Goal: Transaction & Acquisition: Purchase product/service

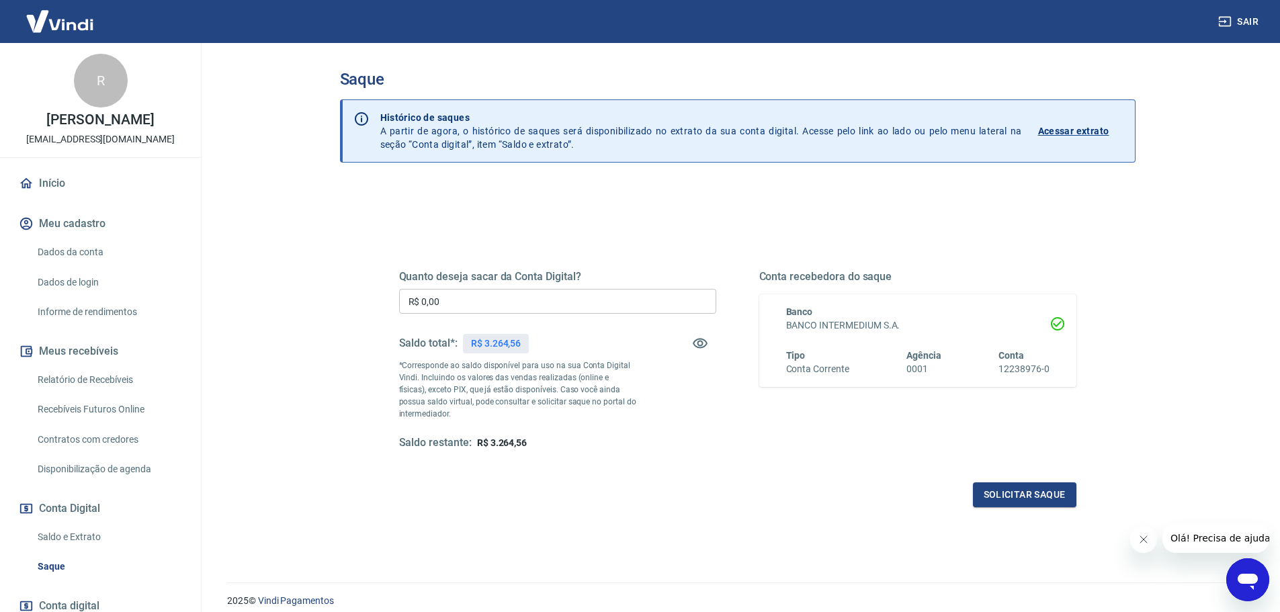
click at [450, 303] on input "R$ 0,00" at bounding box center [557, 301] width 317 height 25
type input "R$ 3.264,56"
click at [1045, 497] on button "Solicitar saque" at bounding box center [1025, 495] width 104 height 25
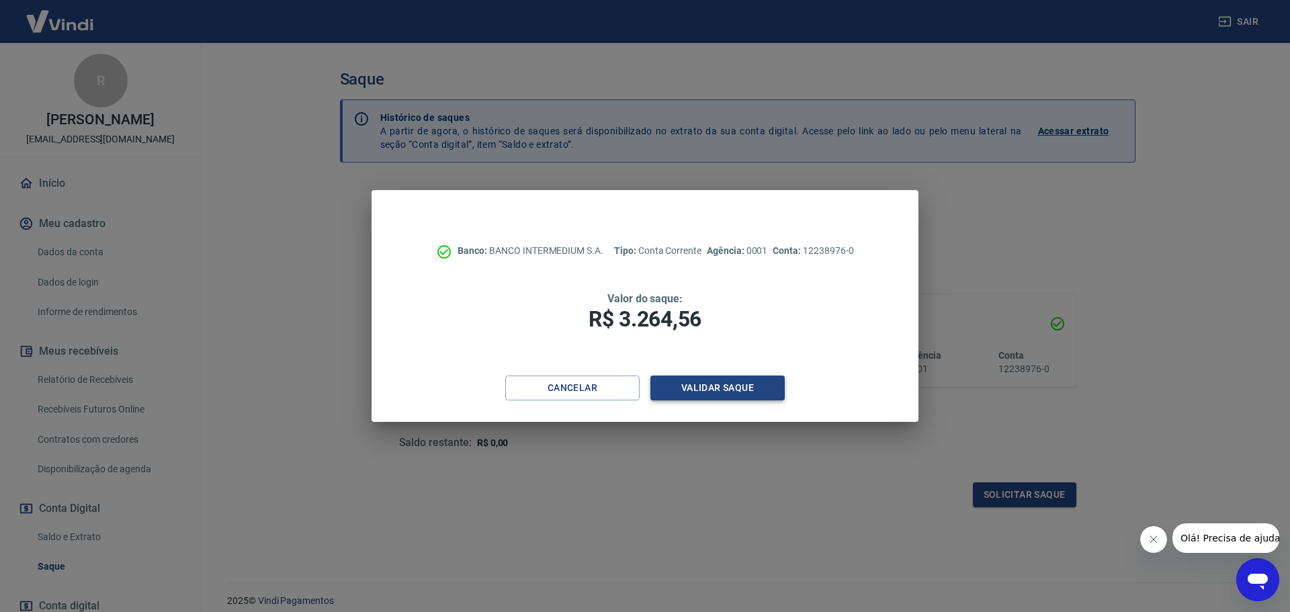
click at [727, 384] on button "Validar saque" at bounding box center [718, 388] width 134 height 25
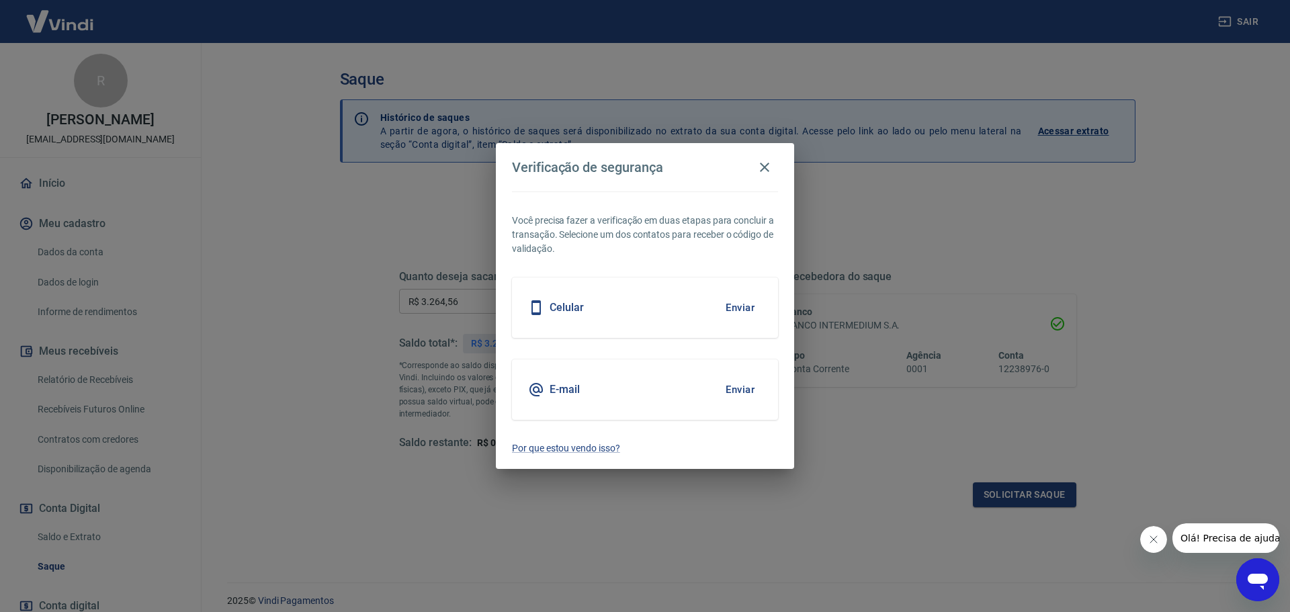
click at [727, 384] on button "Enviar" at bounding box center [740, 390] width 44 height 28
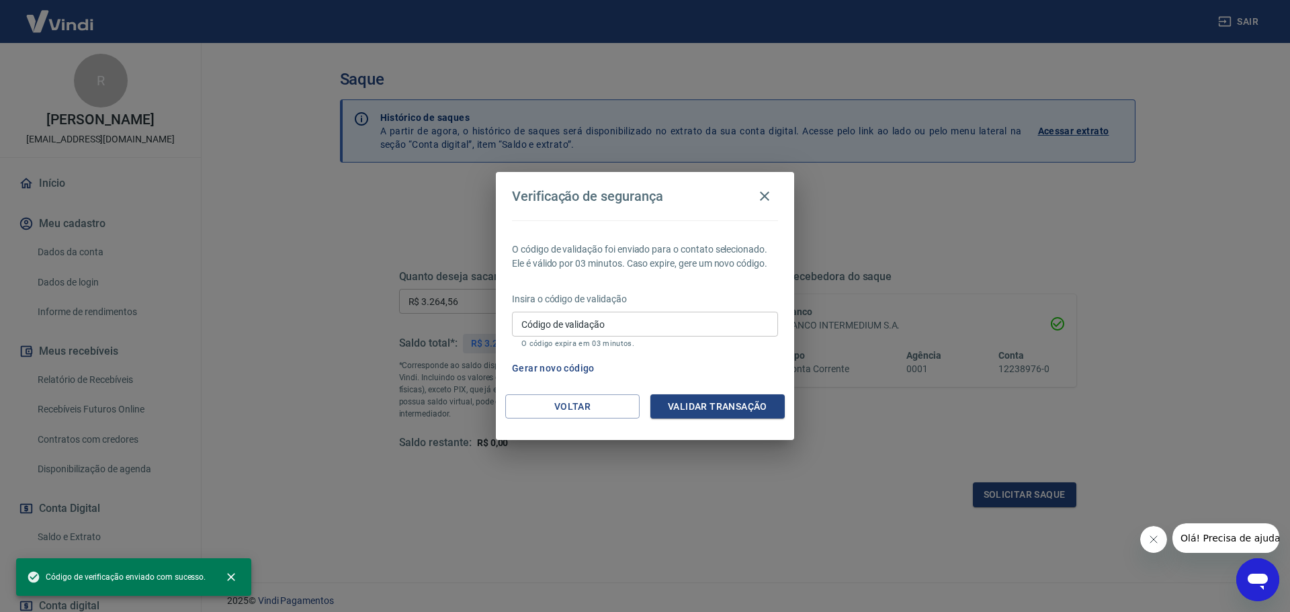
click at [1253, 583] on icon "Abrir janela de mensagens" at bounding box center [1258, 582] width 20 height 16
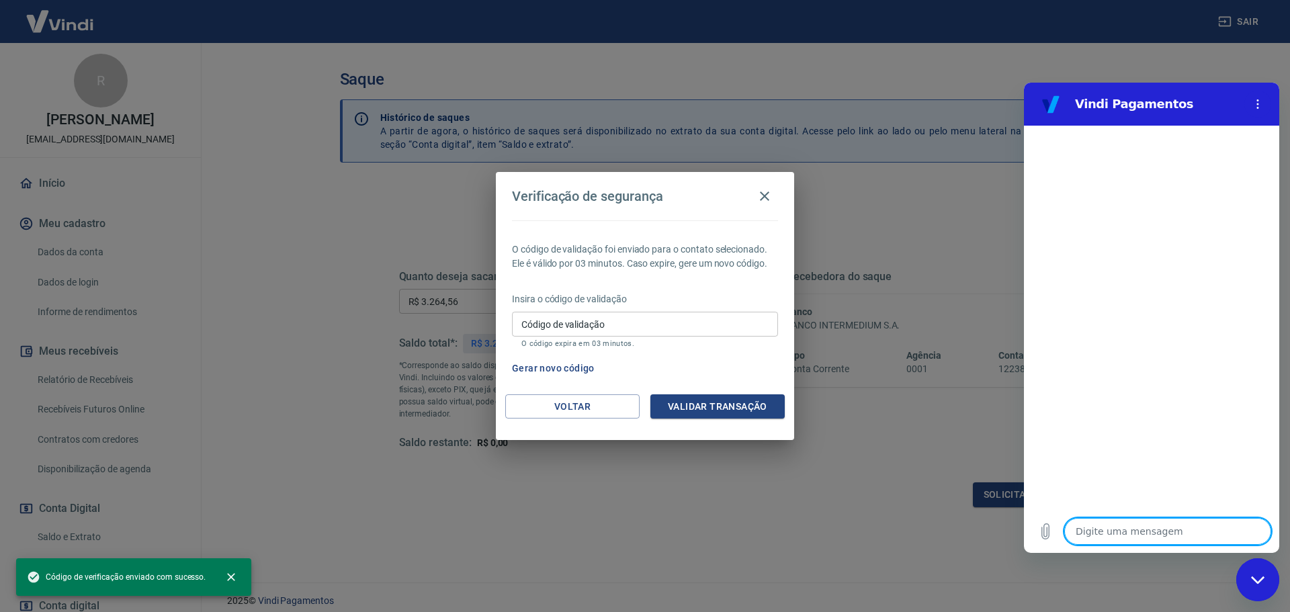
type textarea "x"
click at [559, 321] on div "Código de validação Código de validação O código expira em 03 minutos." at bounding box center [645, 330] width 266 height 36
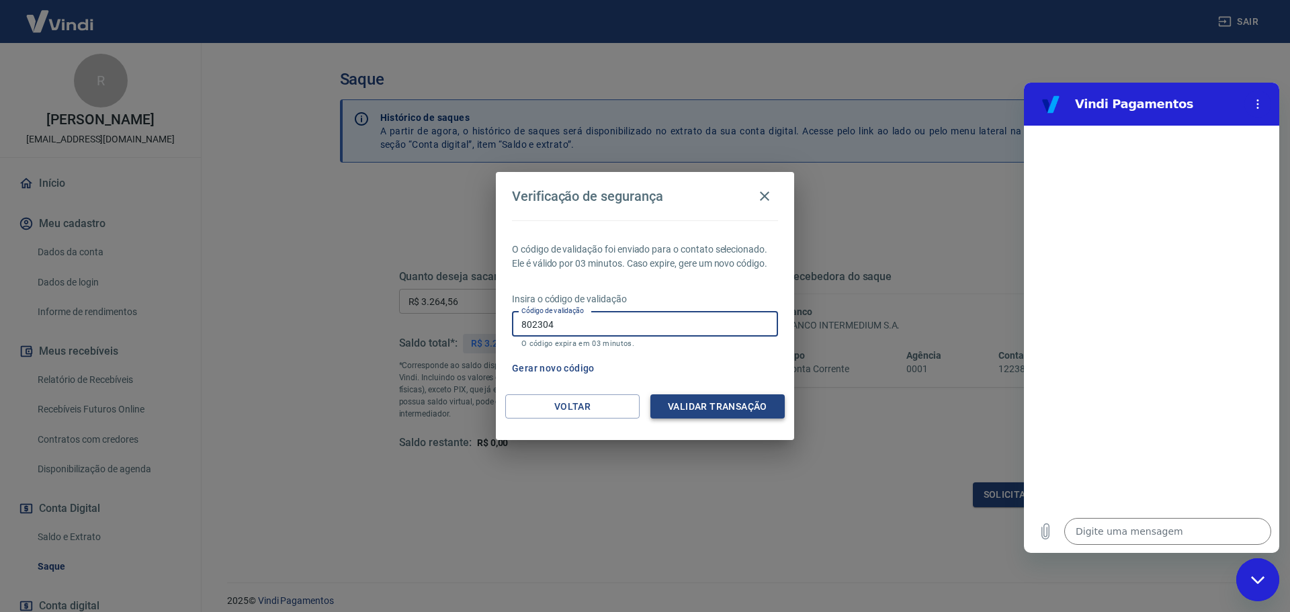
type input "802304"
click at [674, 407] on button "Validar transação" at bounding box center [718, 407] width 134 height 25
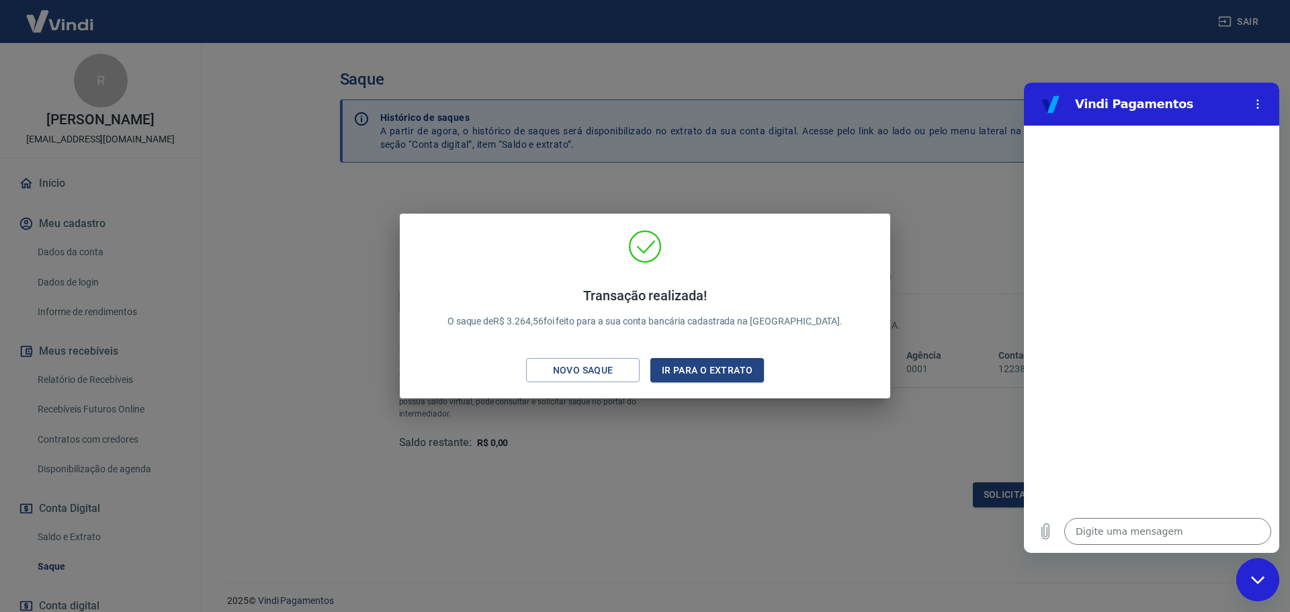
click at [923, 256] on div "Transação realizada! O saque de R$ 3.264,56 foi feito para a sua conta bancária…" at bounding box center [645, 306] width 1290 height 612
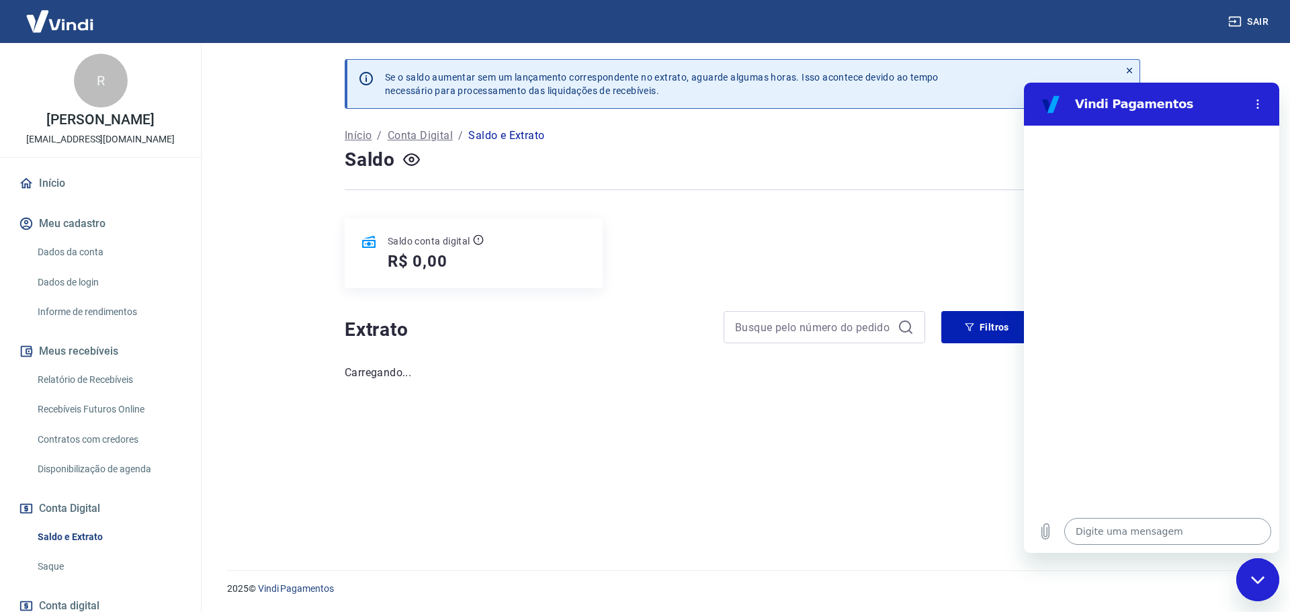
click at [1104, 525] on textarea at bounding box center [1168, 531] width 207 height 27
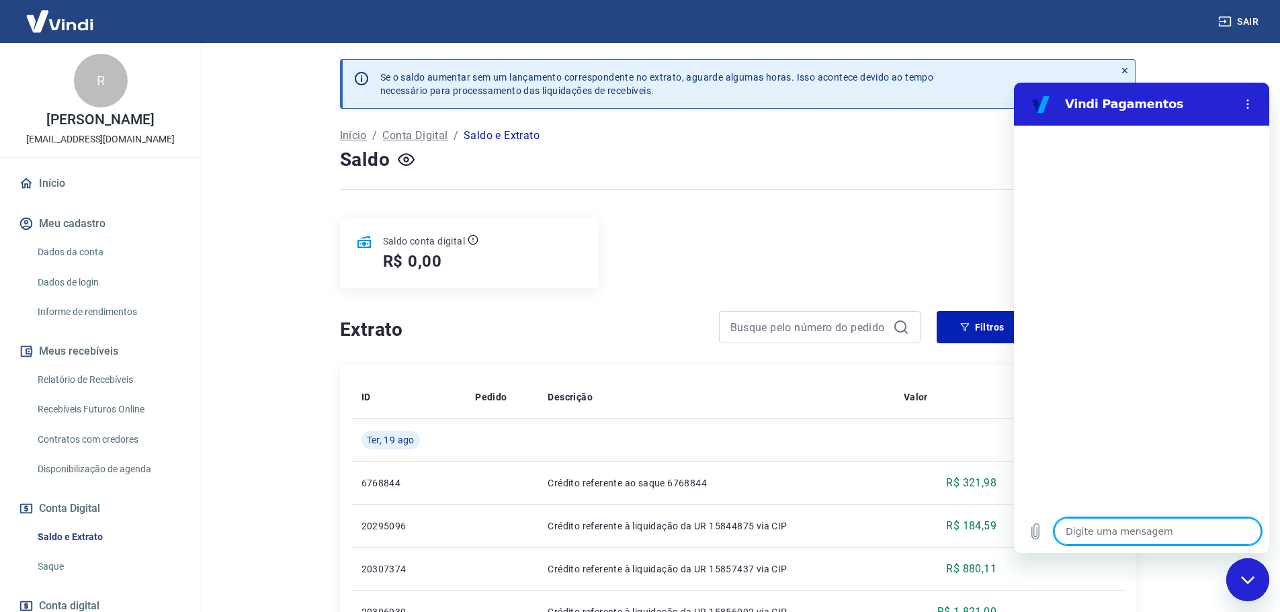
type textarea "e"
type textarea "x"
type textarea "es"
type textarea "x"
type textarea "est"
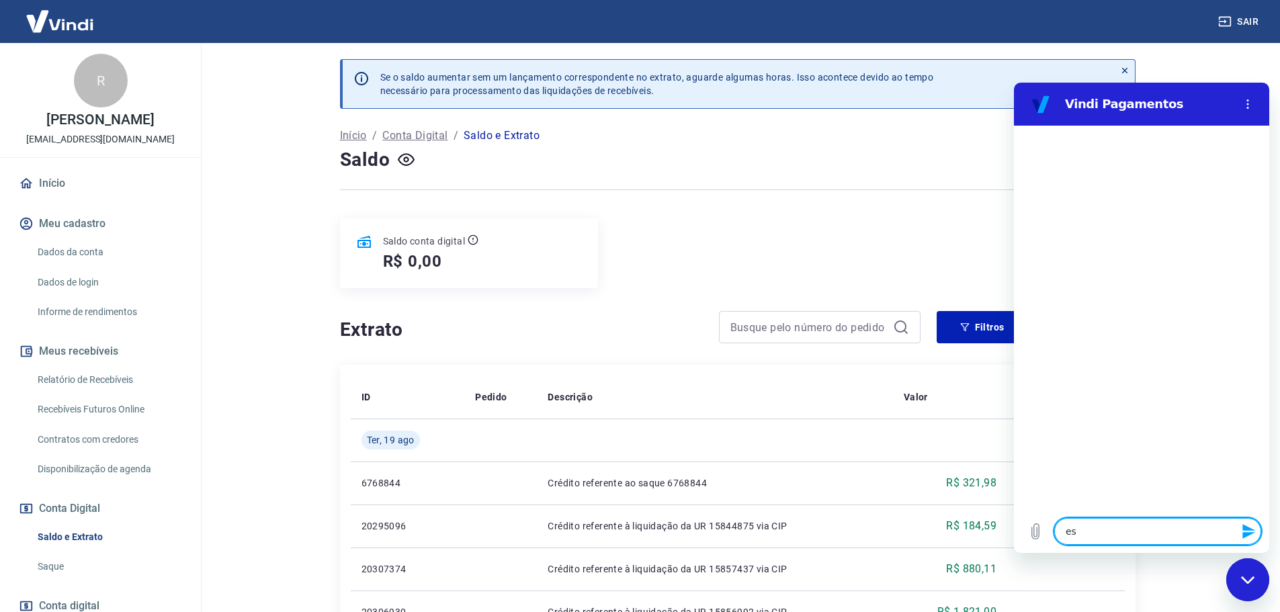
type textarea "x"
type textarea "esto"
type textarea "x"
type textarea "estor"
type textarea "x"
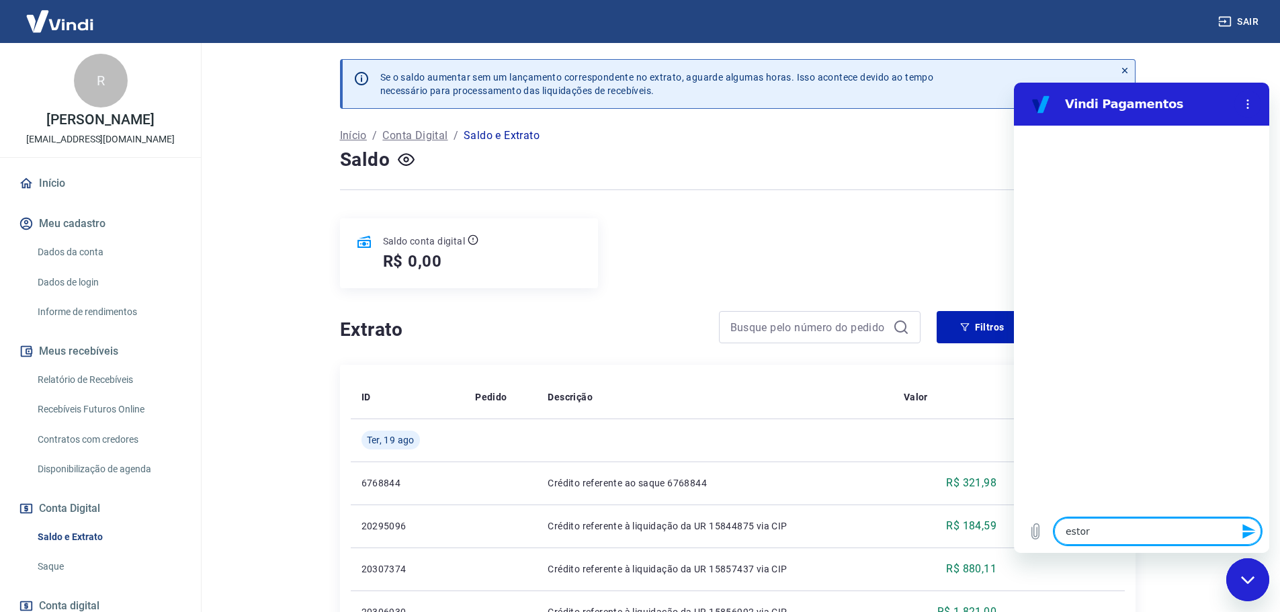
type textarea "estorn"
type textarea "x"
type textarea "estorno"
type textarea "x"
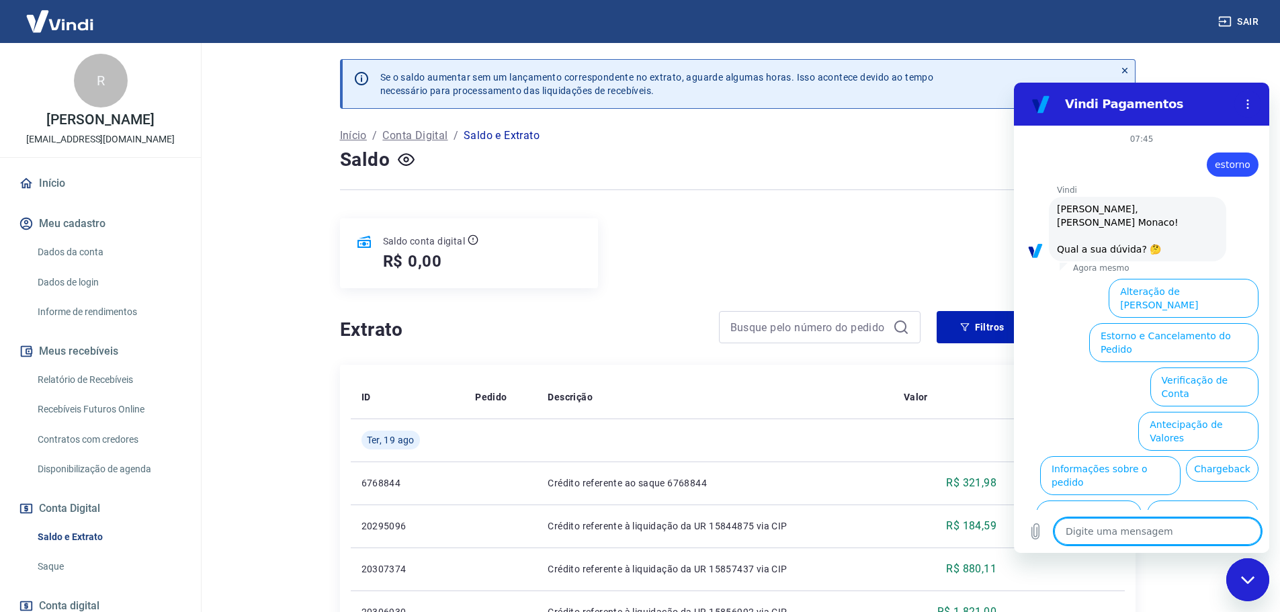
scroll to position [32, 0]
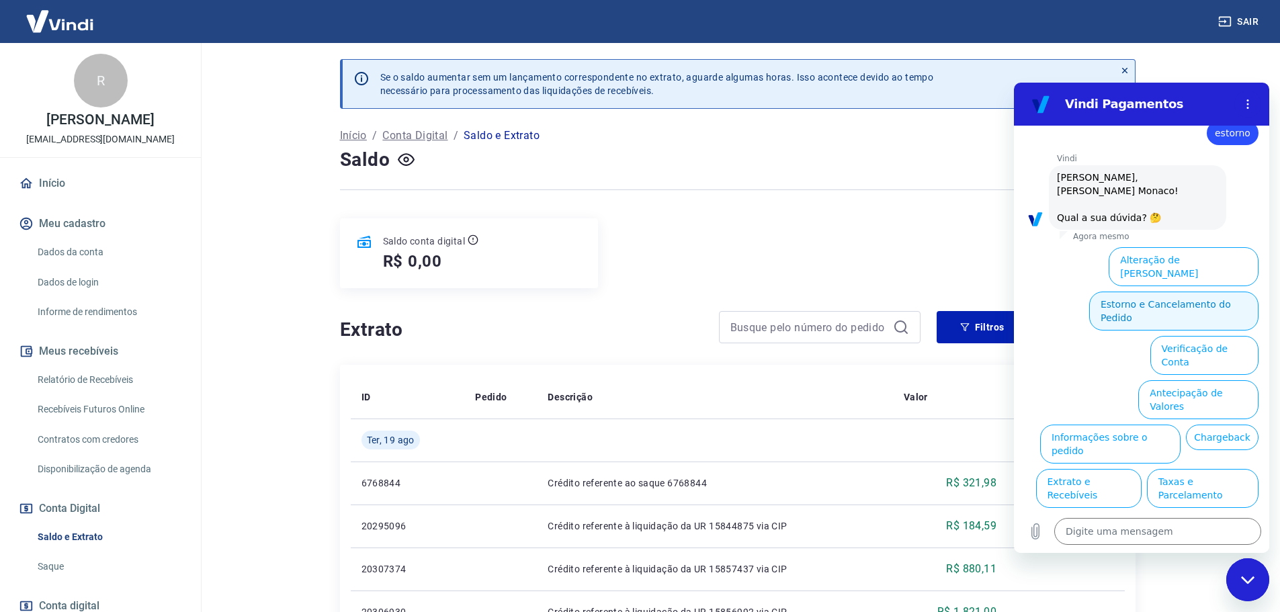
click at [1170, 292] on button "Estorno e Cancelamento do Pedido" at bounding box center [1173, 311] width 169 height 39
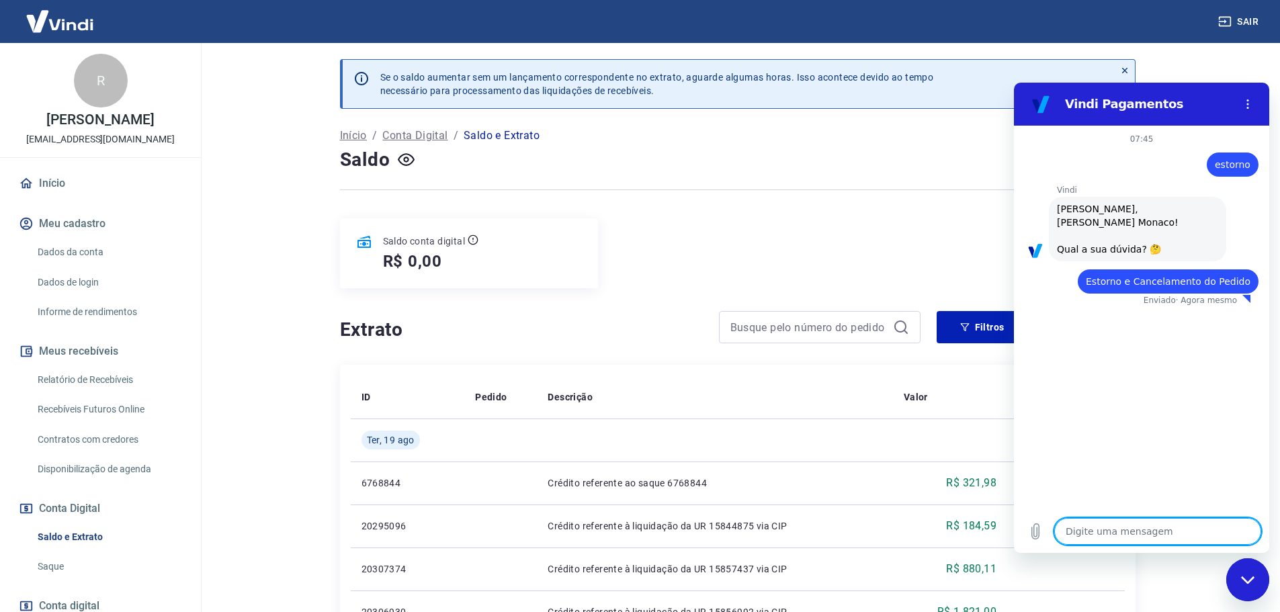
type textarea "x"
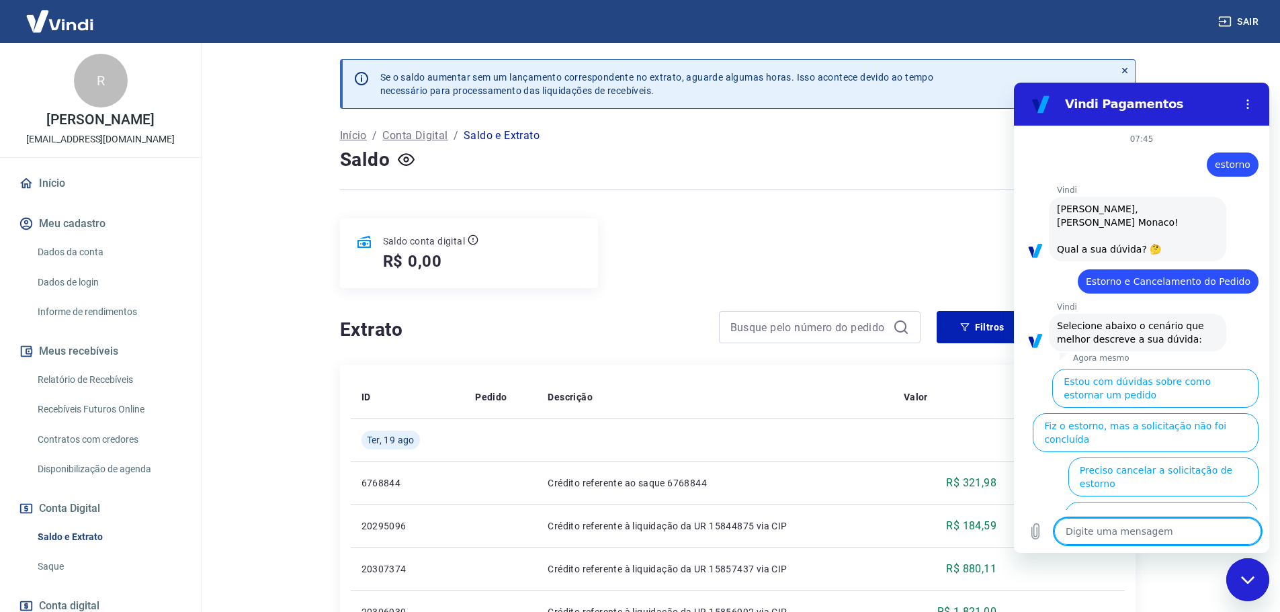
scroll to position [69, 0]
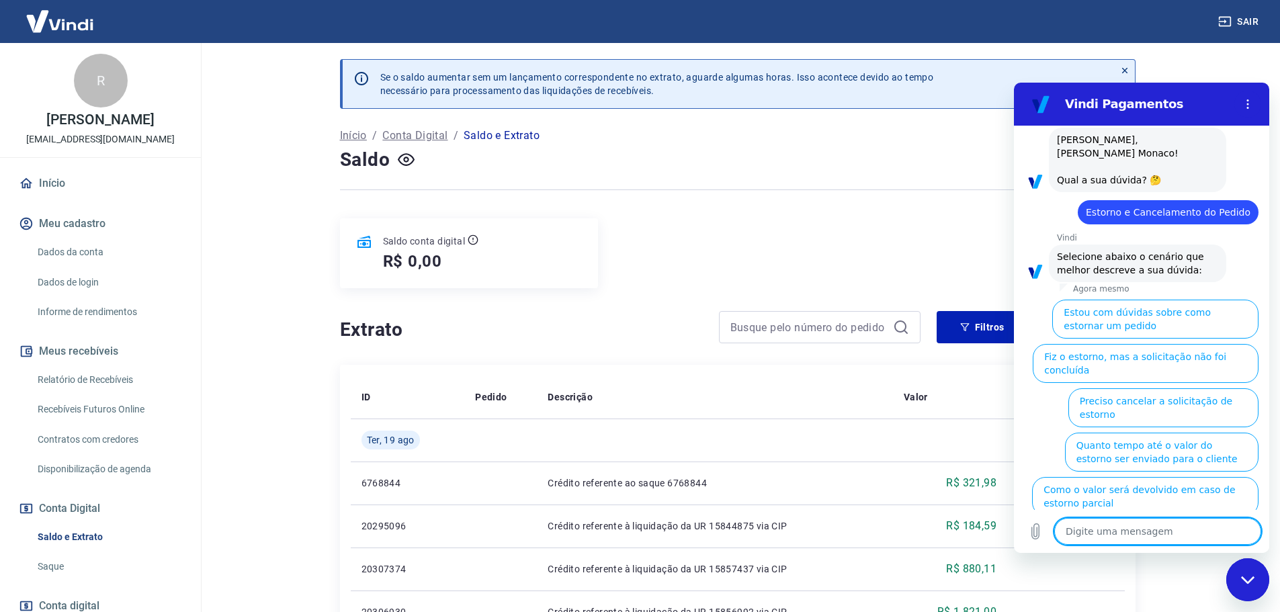
type textarea "a"
type textarea "x"
type textarea "at"
type textarea "x"
type textarea "ate"
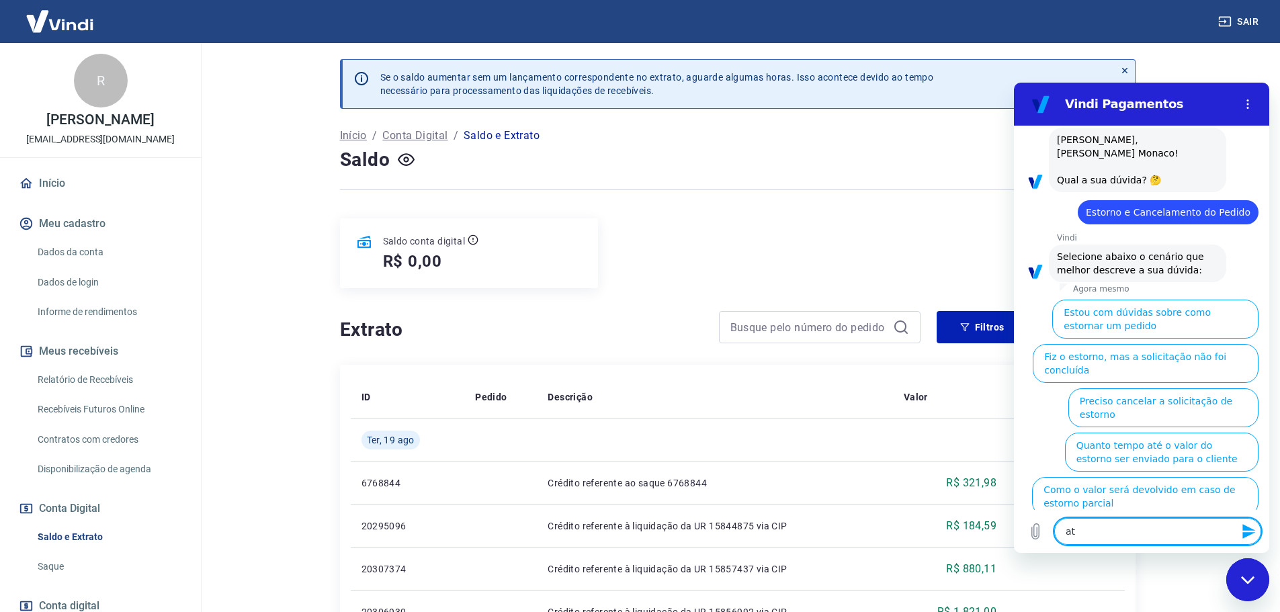
type textarea "x"
type textarea "aten"
type textarea "x"
type textarea "atend"
type textarea "x"
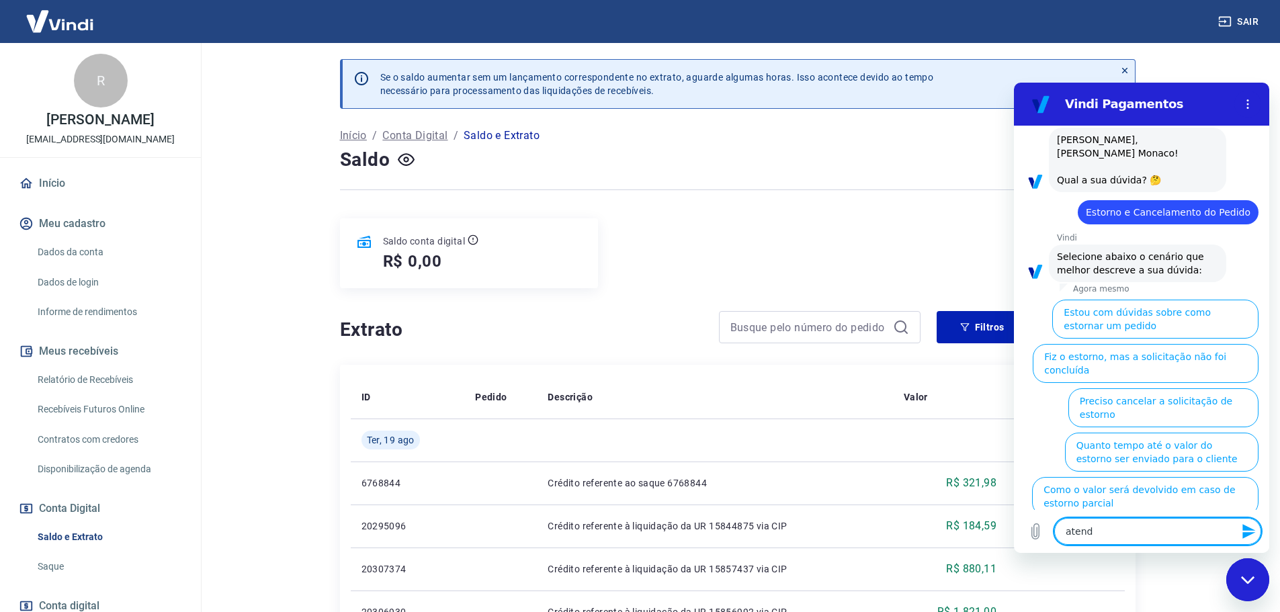
type textarea "atende"
type textarea "x"
type textarea "atenden"
type textarea "x"
type textarea "atendent"
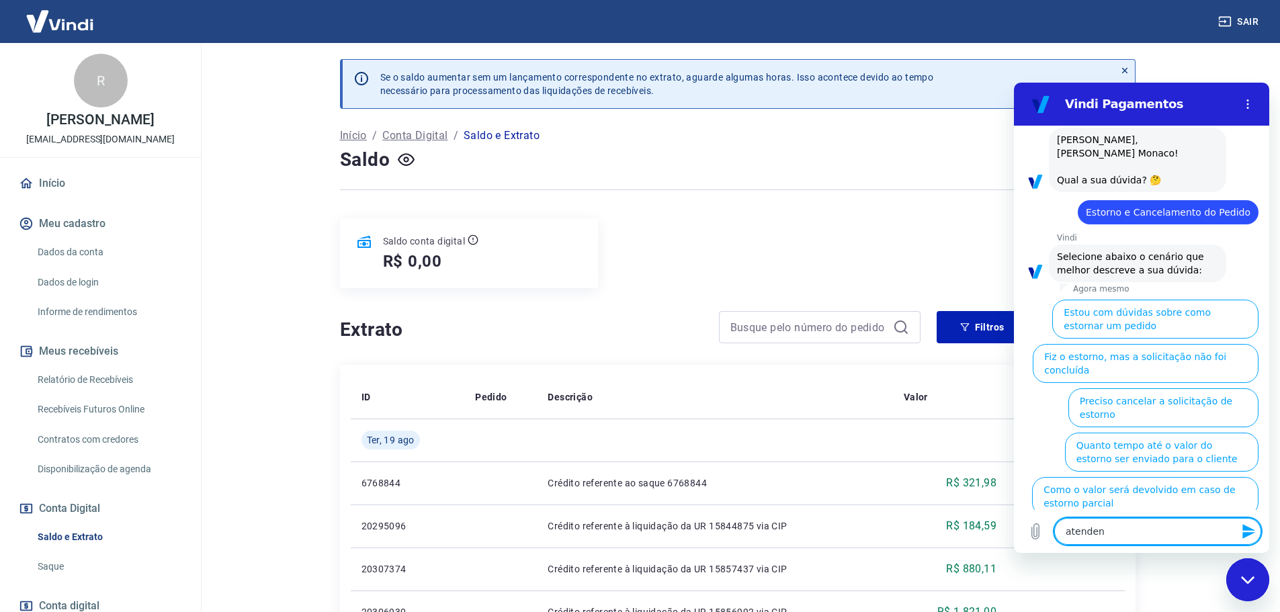
type textarea "x"
type textarea "atendente"
type textarea "x"
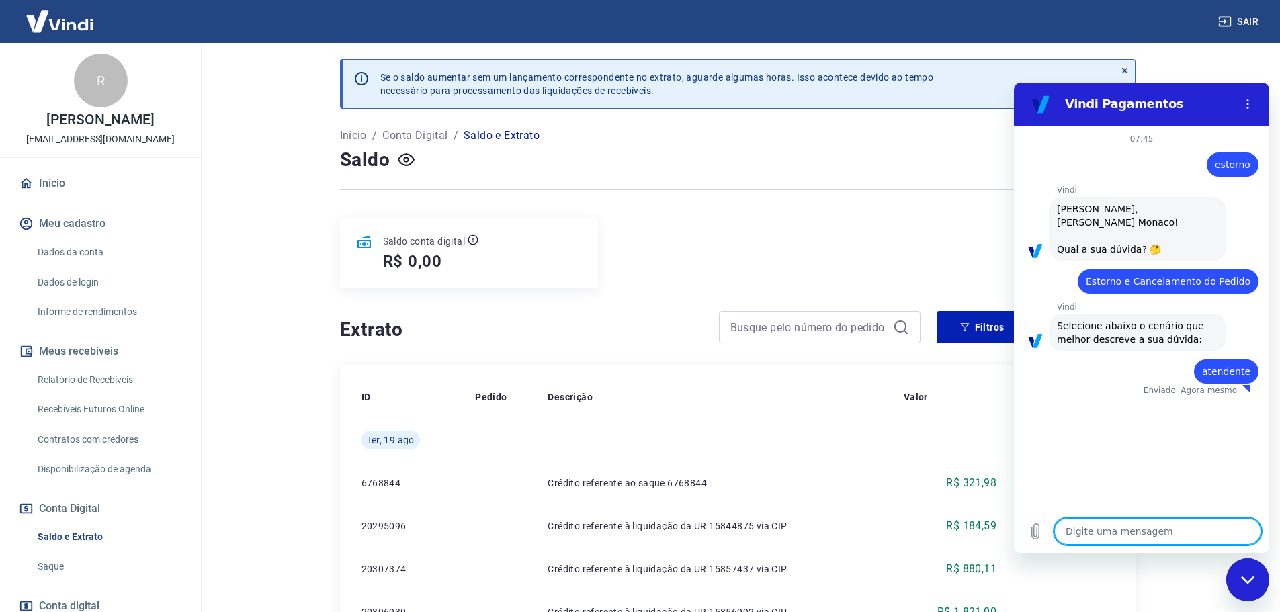
type textarea "x"
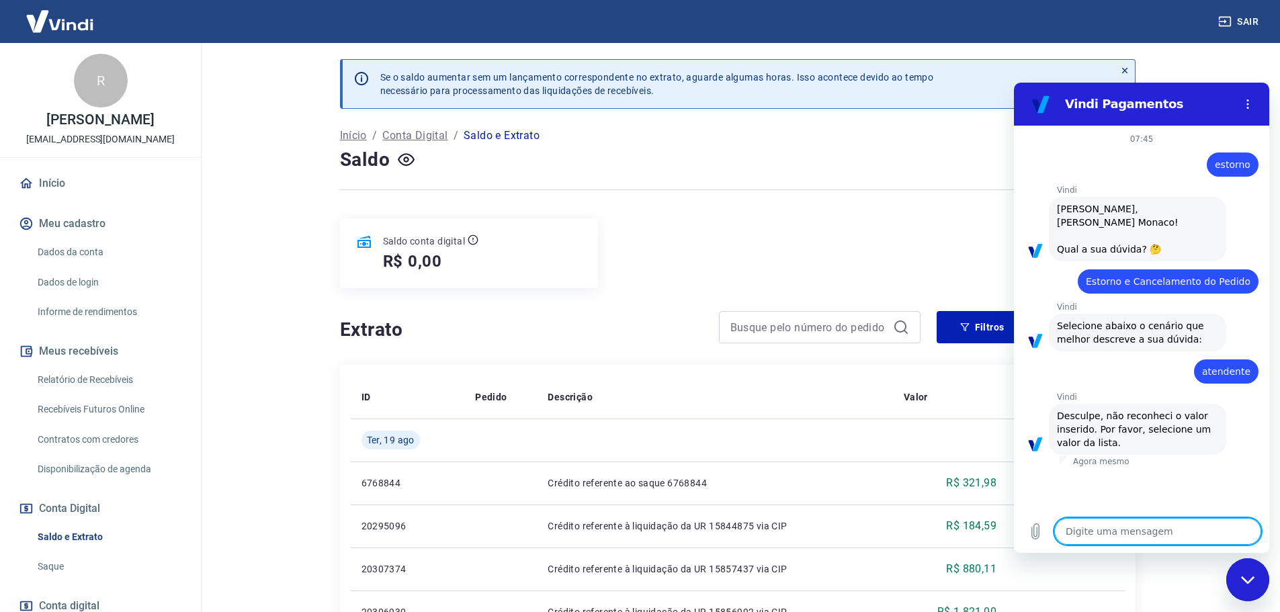
type textarea "f"
type textarea "x"
type textarea "fa"
type textarea "x"
type textarea "fal"
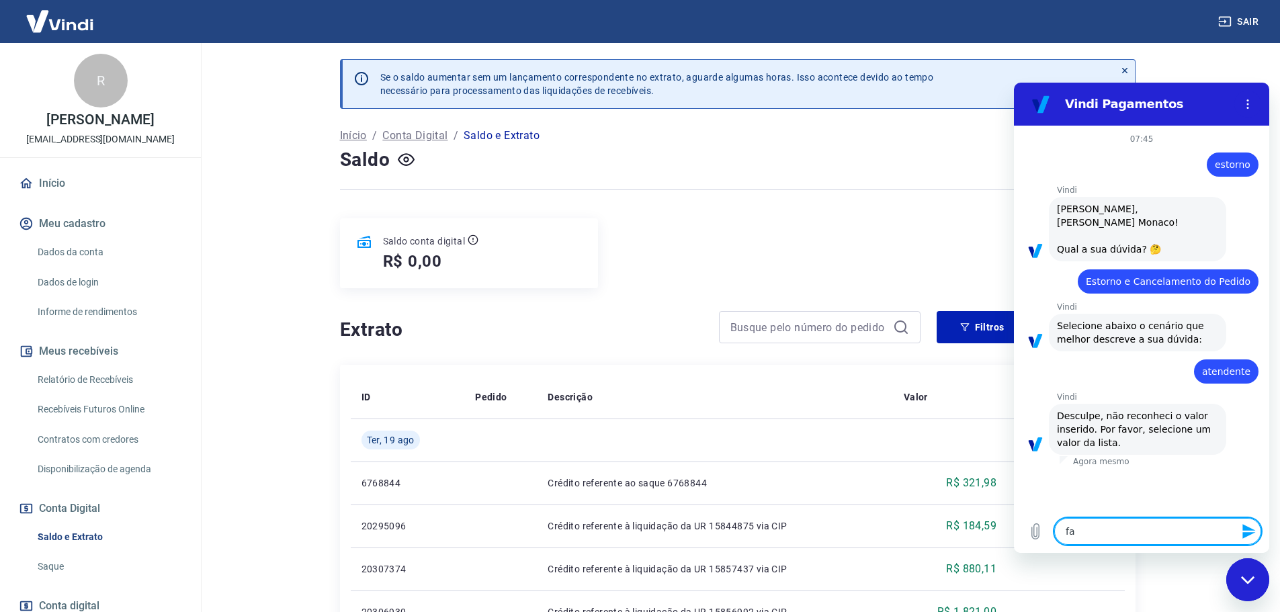
type textarea "x"
type textarea "fala"
type textarea "x"
type textarea "falar"
type textarea "x"
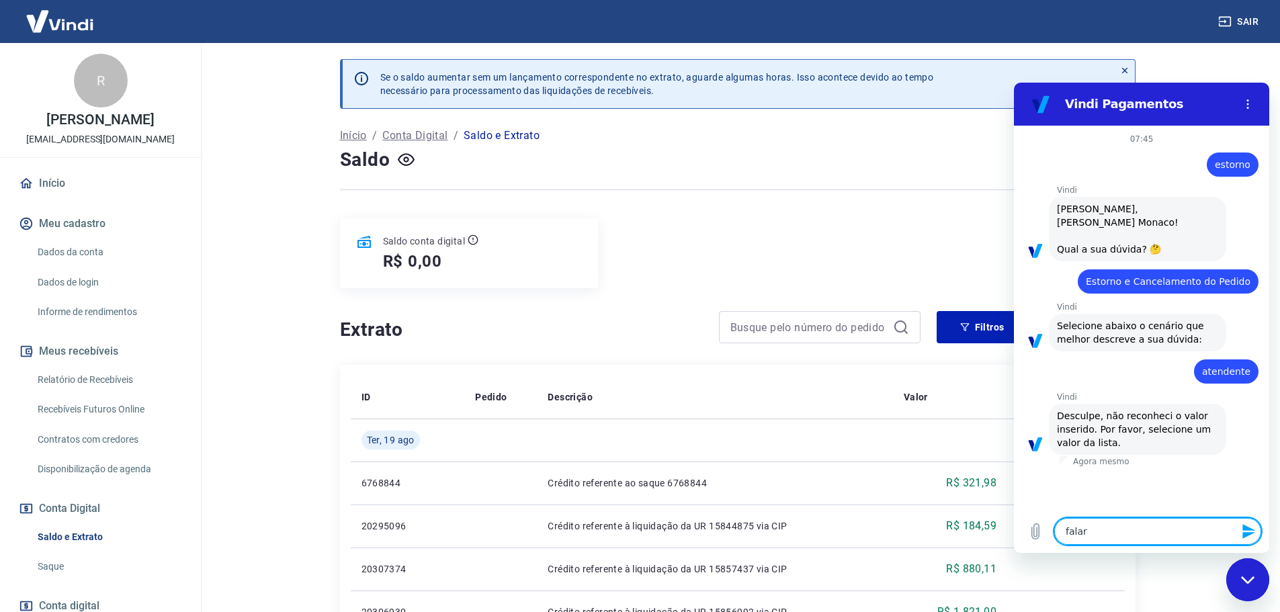
type textarea "falar"
type textarea "x"
type textarea "falar c"
type textarea "x"
type textarea "falar co"
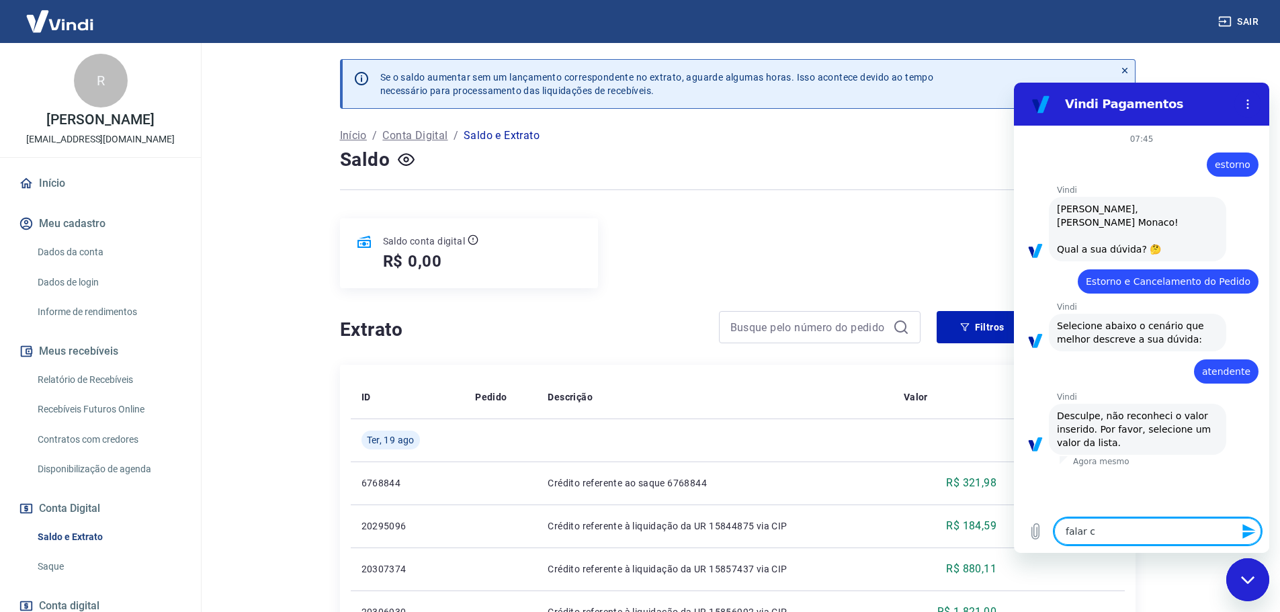
type textarea "x"
type textarea "falar com"
type textarea "x"
type textarea "falar com"
type textarea "x"
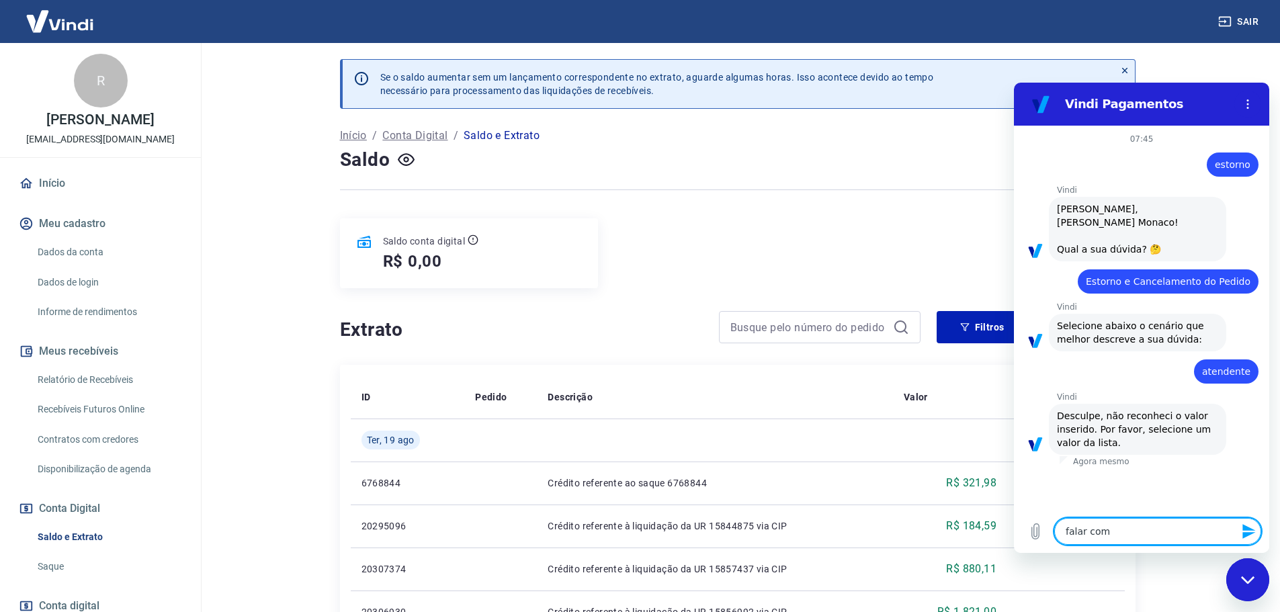
type textarea "falar com a"
type textarea "x"
type textarea "falar com at"
type textarea "x"
type textarea "falar com ate"
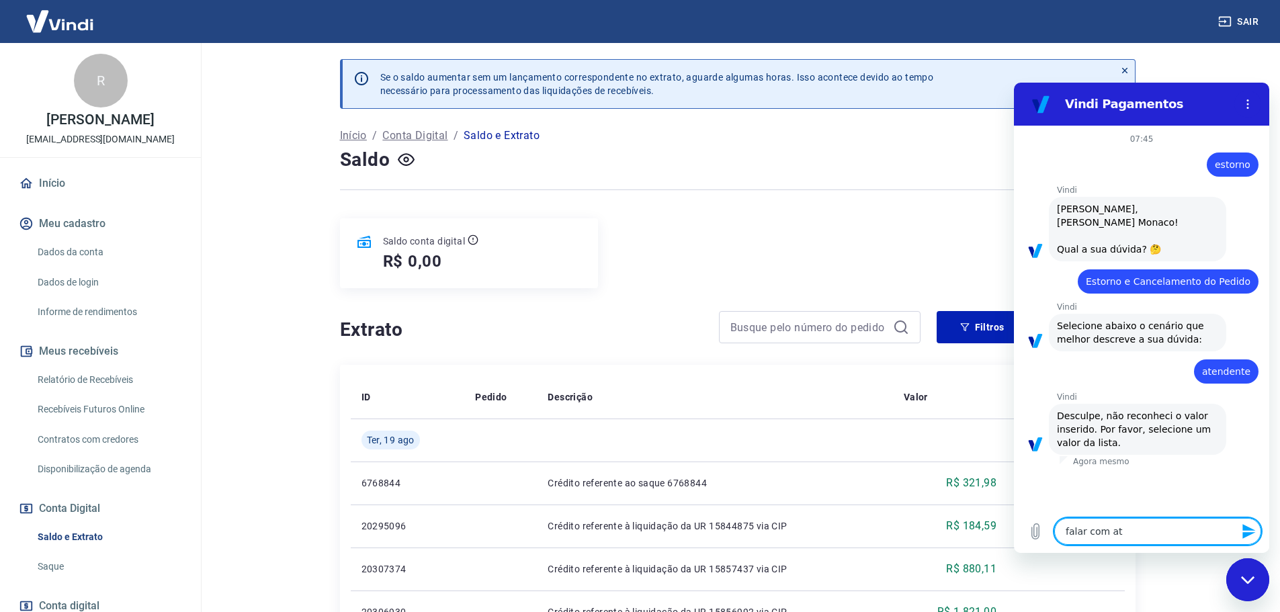
type textarea "x"
type textarea "falar com [GEOGRAPHIC_DATA]"
type textarea "x"
type textarea "falar com atend"
type textarea "x"
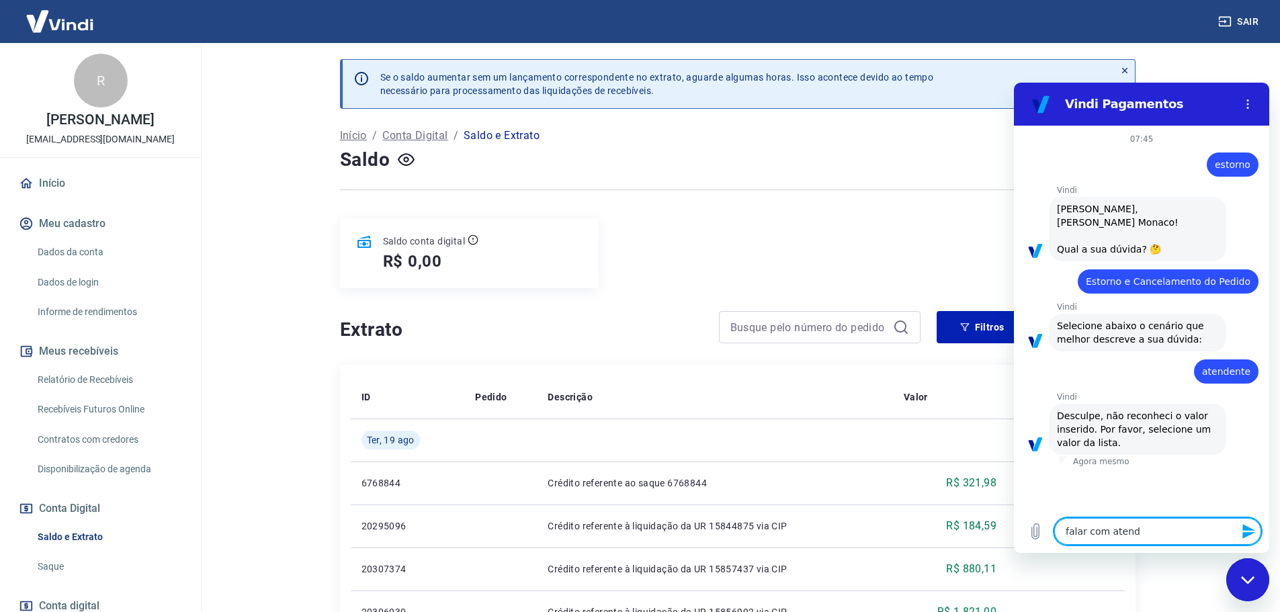
type textarea "falar com atende"
type textarea "x"
type textarea "falar com atenden"
type textarea "x"
type textarea "falar com atendent"
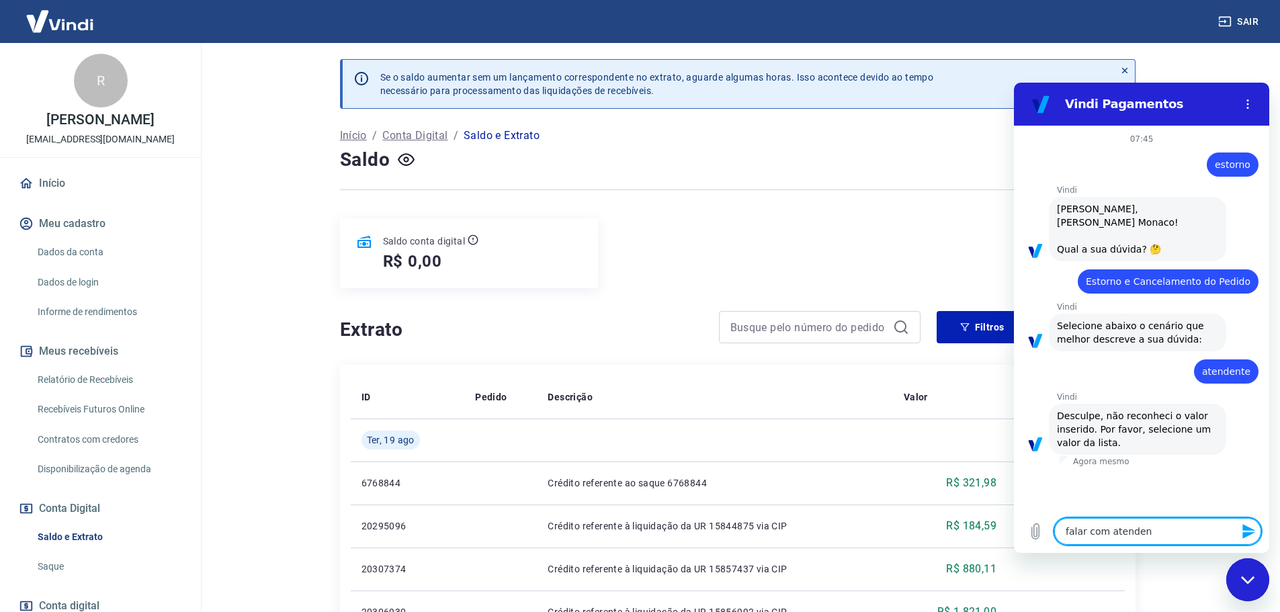
type textarea "x"
type textarea "falar com atendente"
type textarea "x"
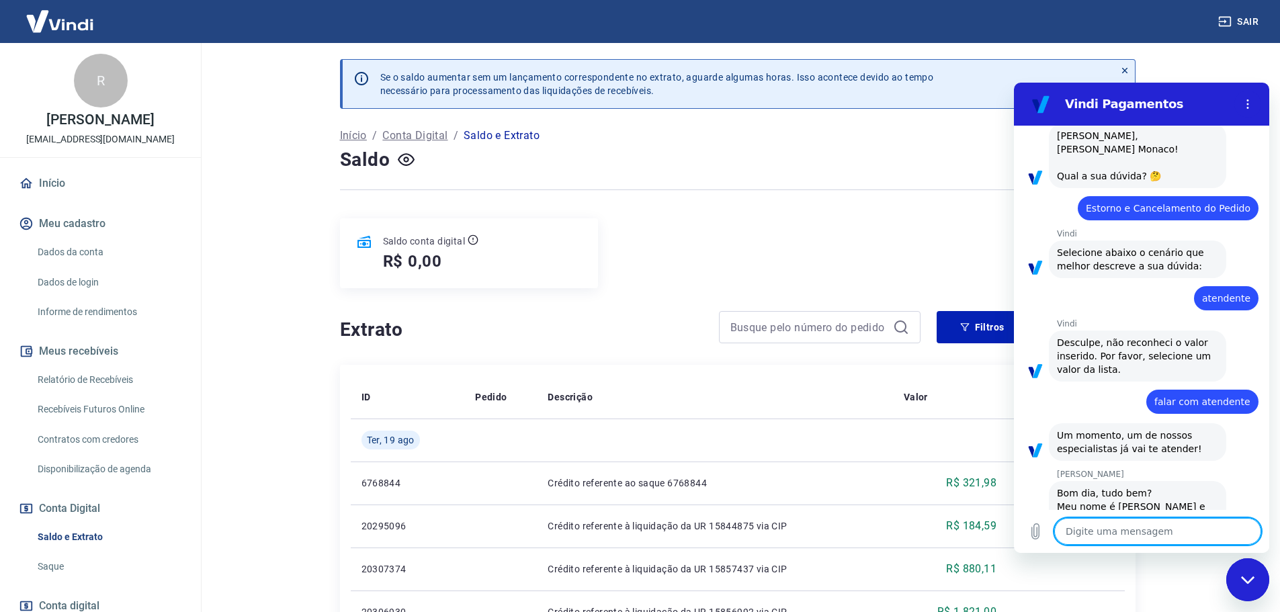
scroll to position [124, 0]
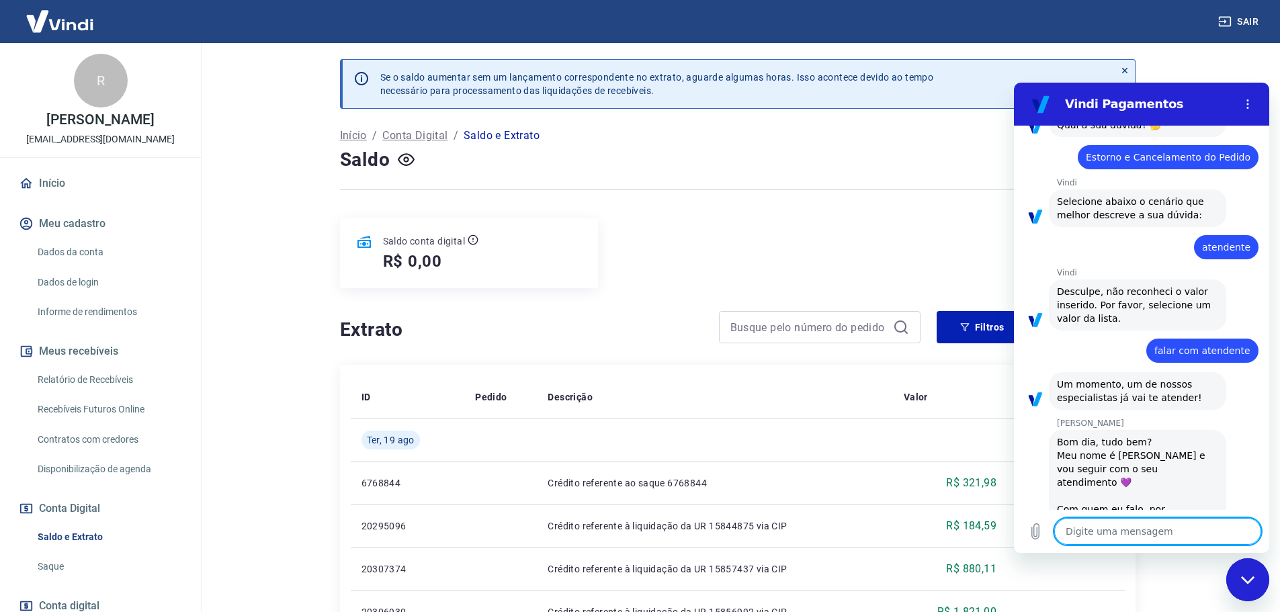
type textarea "x"
type textarea "r"
type textarea "x"
type textarea "ro"
type textarea "x"
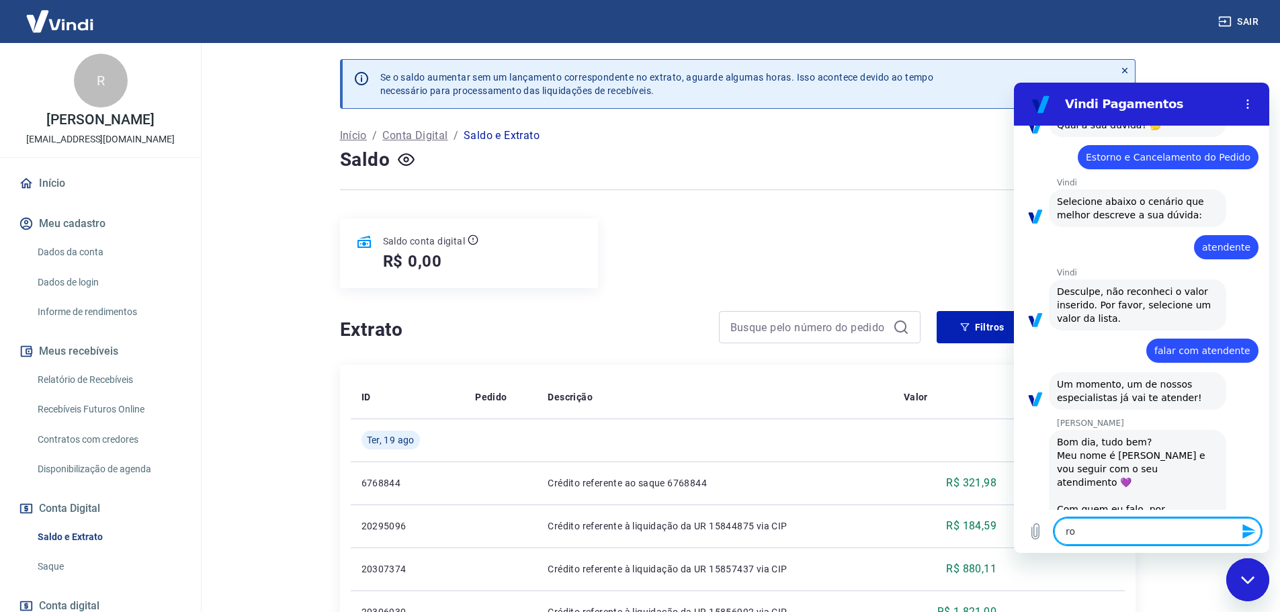
type textarea "rod"
type textarea "x"
type textarea "rodr"
type textarea "x"
type textarea "rodri"
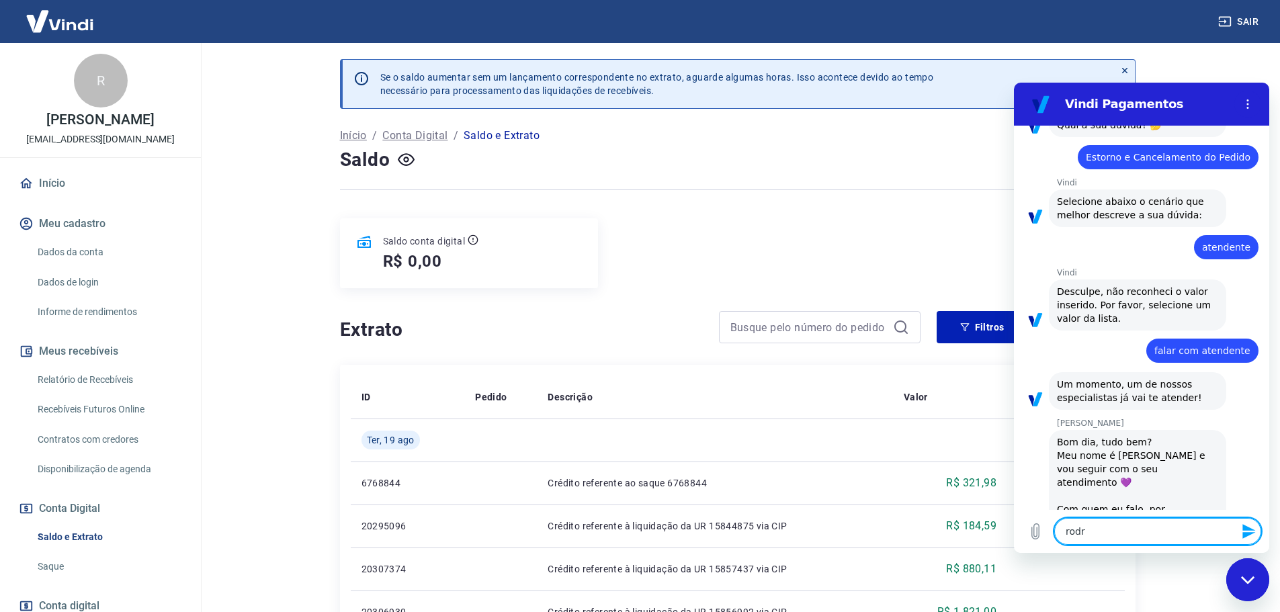
type textarea "x"
type textarea "rodrig"
type textarea "x"
type textarea "[PERSON_NAME]"
type textarea "x"
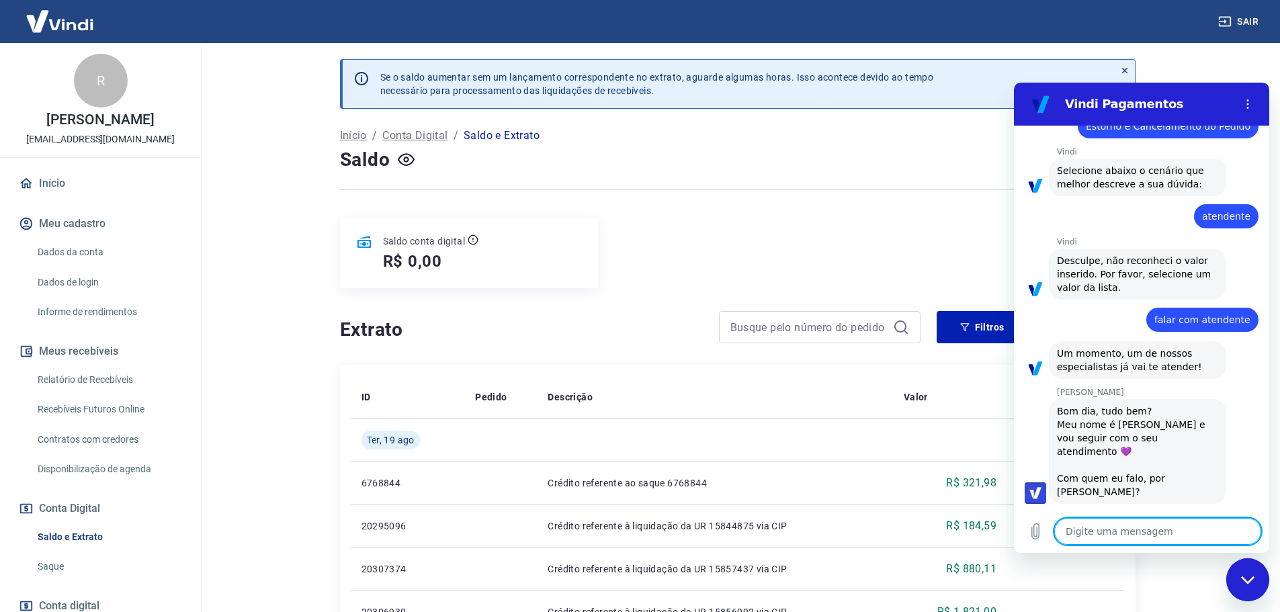
type textarea "x"
type textarea "N"
type textarea "x"
type textarea "Nã"
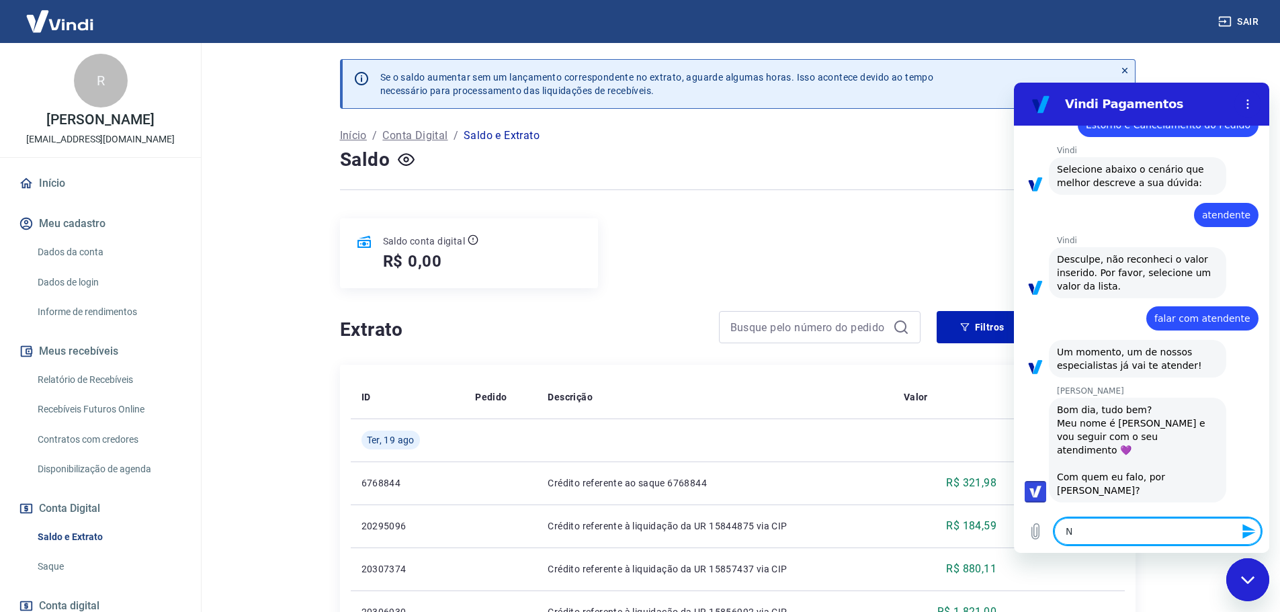
type textarea "x"
type textarea "Não"
type textarea "x"
type textarea "Não"
type textarea "x"
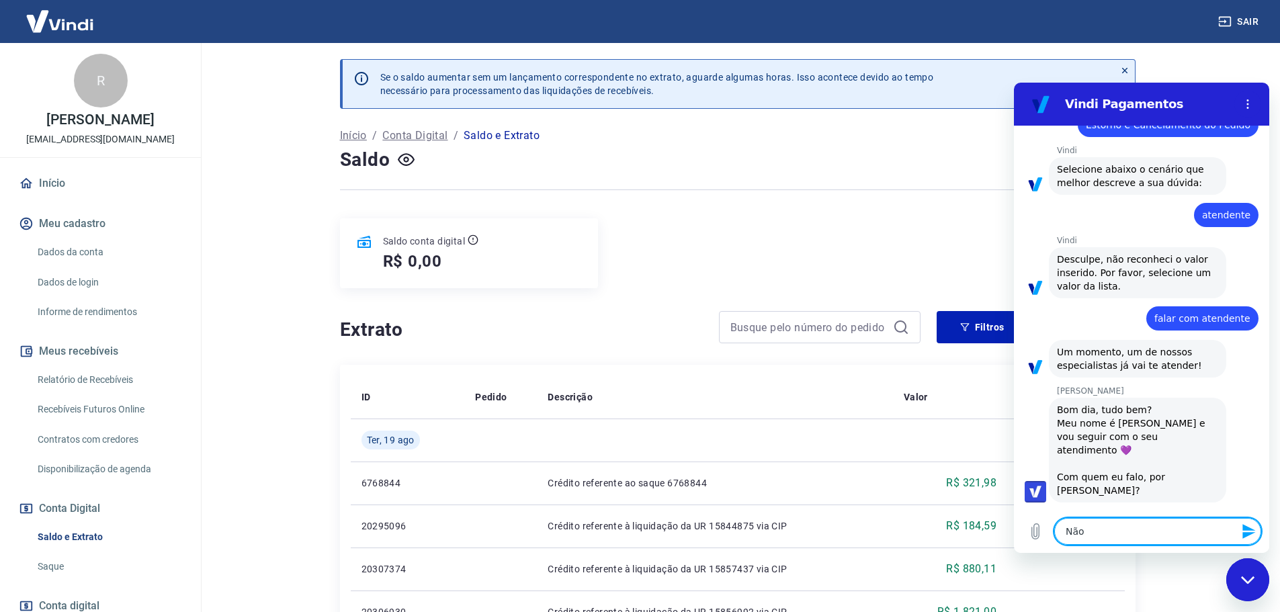
type textarea "Não c"
type textarea "x"
type textarea "Não co"
type textarea "x"
type textarea "Não con"
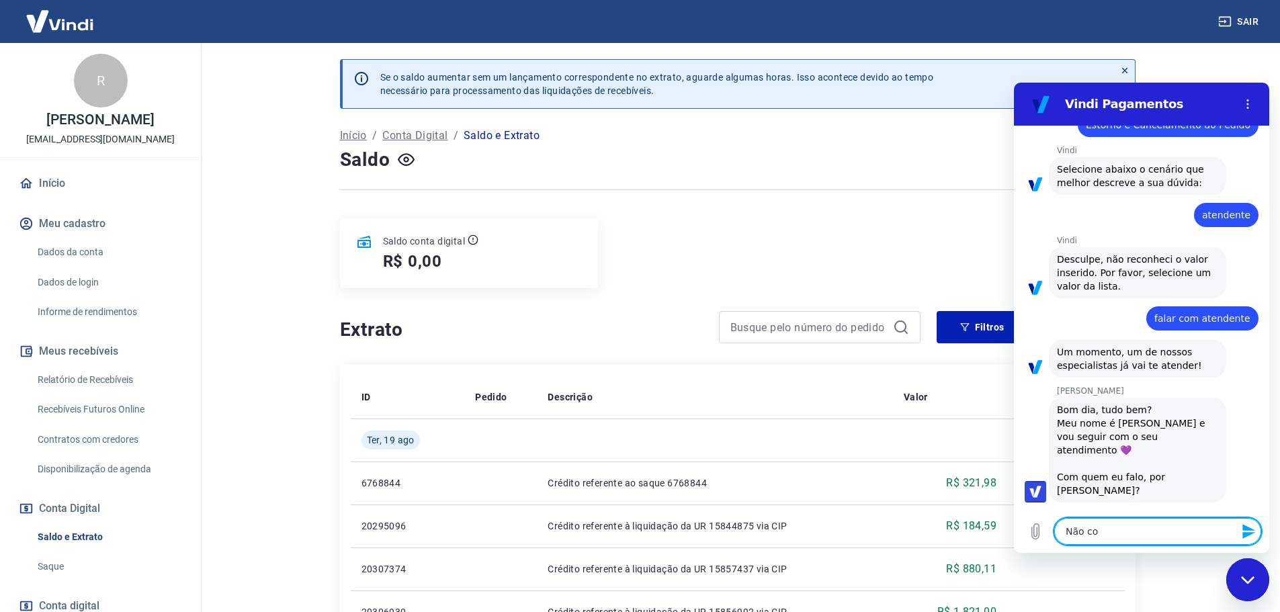
type textarea "x"
type textarea "Não cons"
type textarea "x"
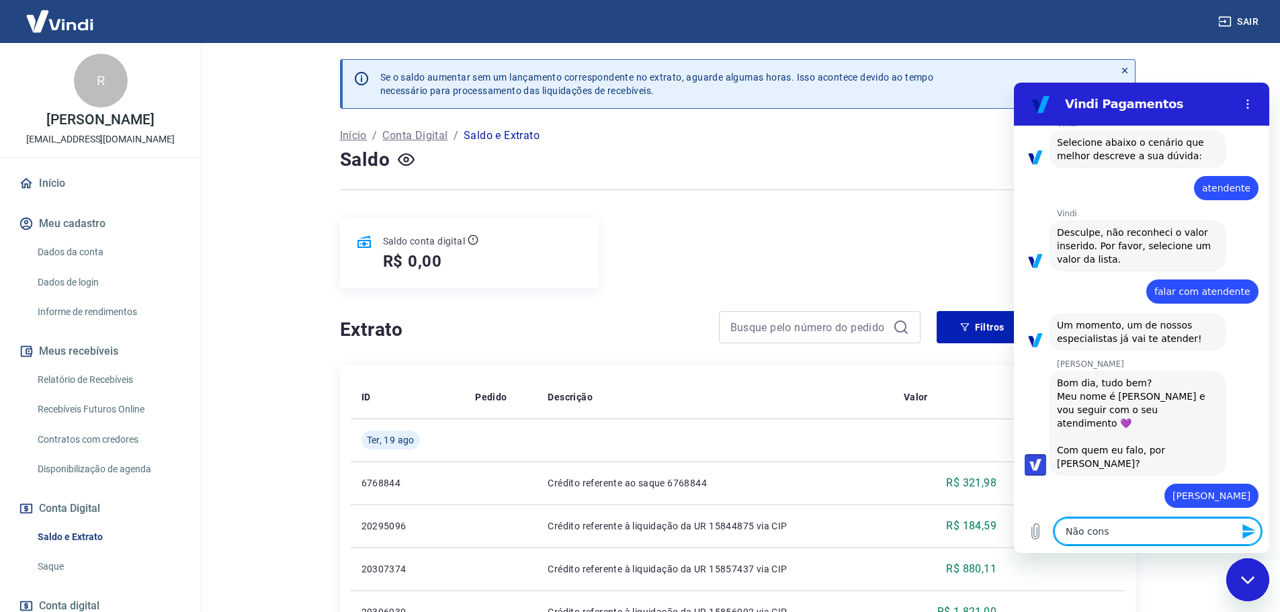
type textarea "Não consi"
type textarea "x"
type textarea "Não consig"
type textarea "x"
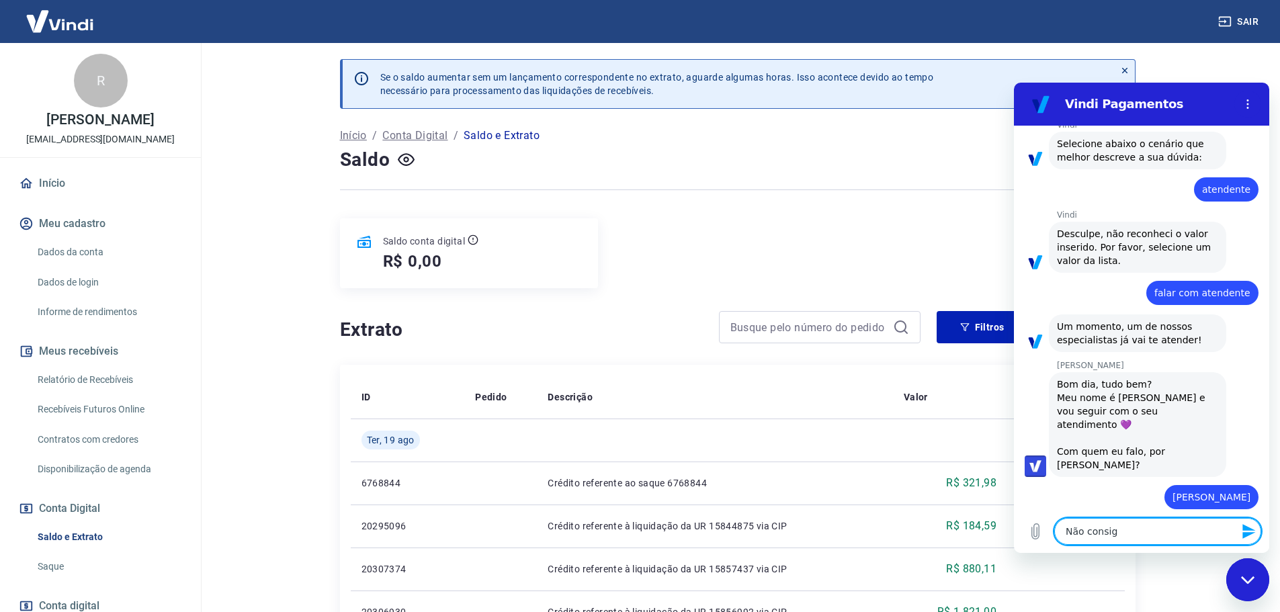
type textarea "Não consigo"
type textarea "x"
type textarea "Não consigo"
type textarea "x"
type textarea "Não consigo f"
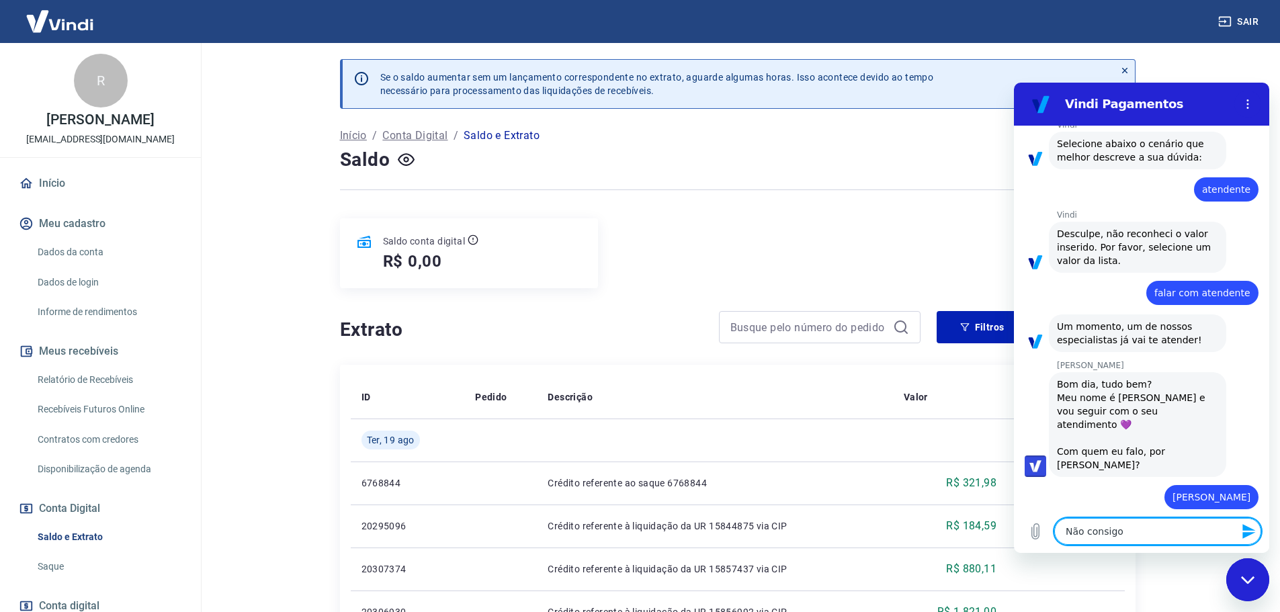
type textarea "x"
type textarea "Não consigo fa"
type textarea "x"
type textarea "Não consigo faz"
type textarea "x"
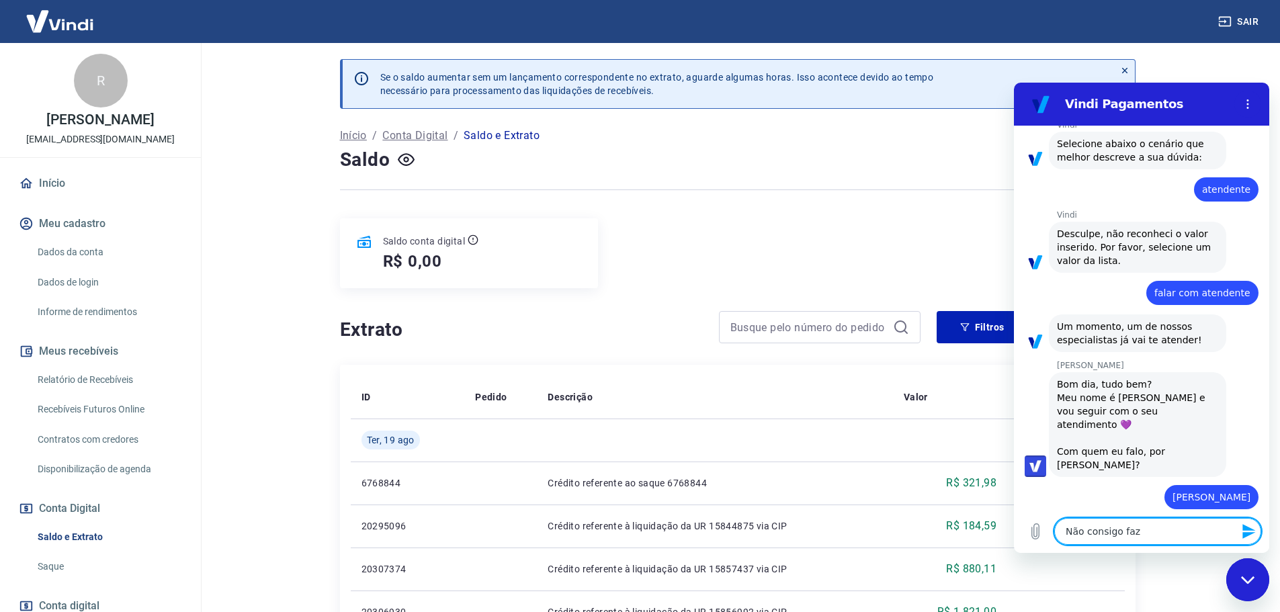
type textarea "Não consigo faze"
type textarea "x"
type textarea "Não consigo fazer"
type textarea "x"
type textarea "Não consigo fazer"
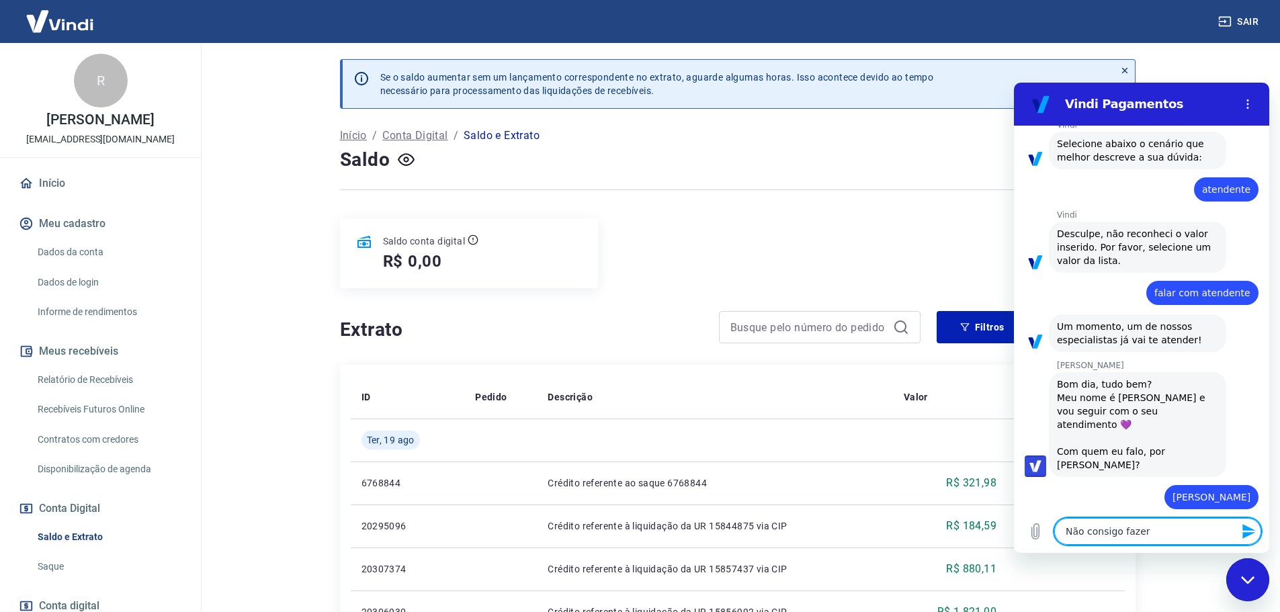
type textarea "x"
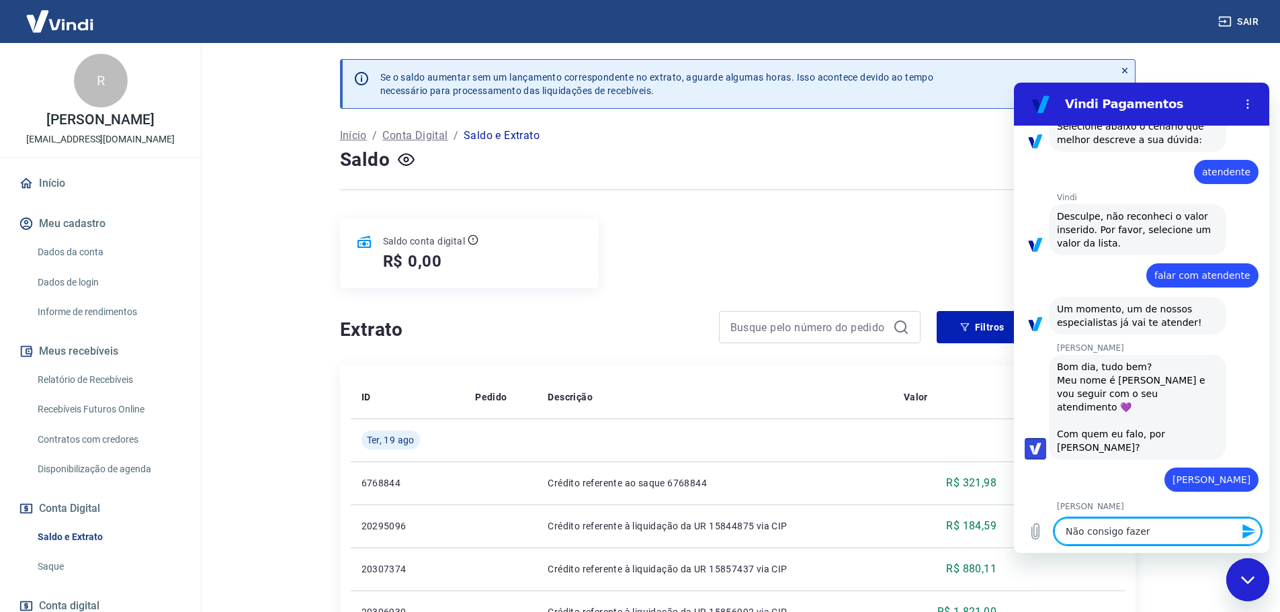
type textarea "Não consigo fazer u"
type textarea "x"
type textarea "Não consigo fazer um"
type textarea "x"
type textarea "Não consigo fazer um"
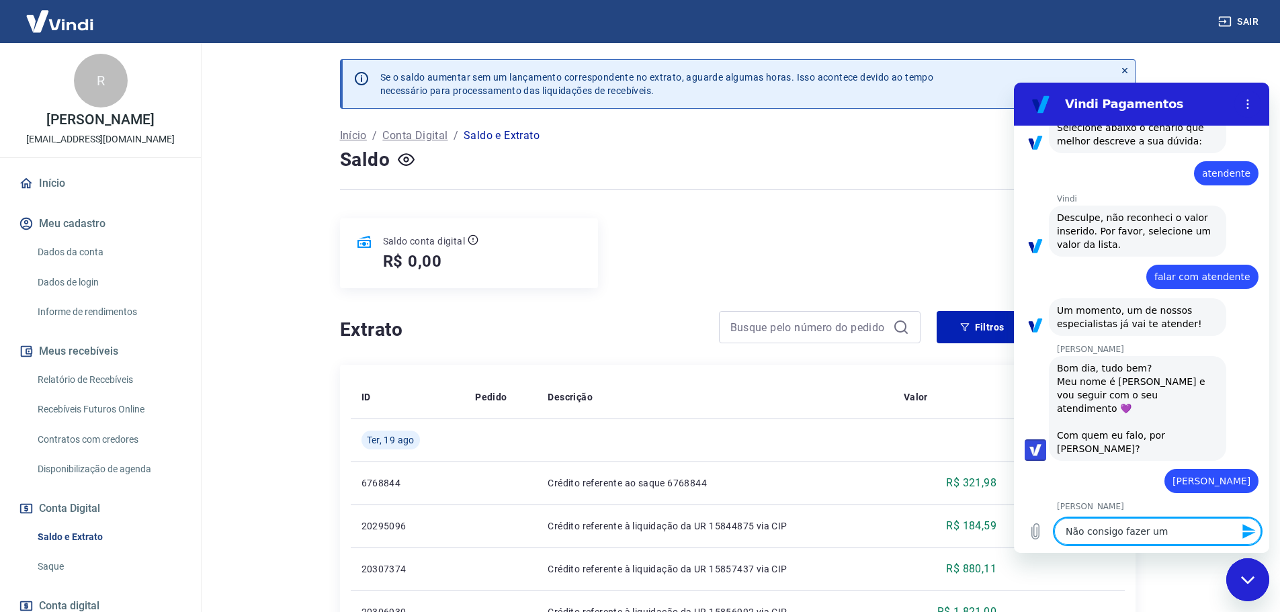
type textarea "x"
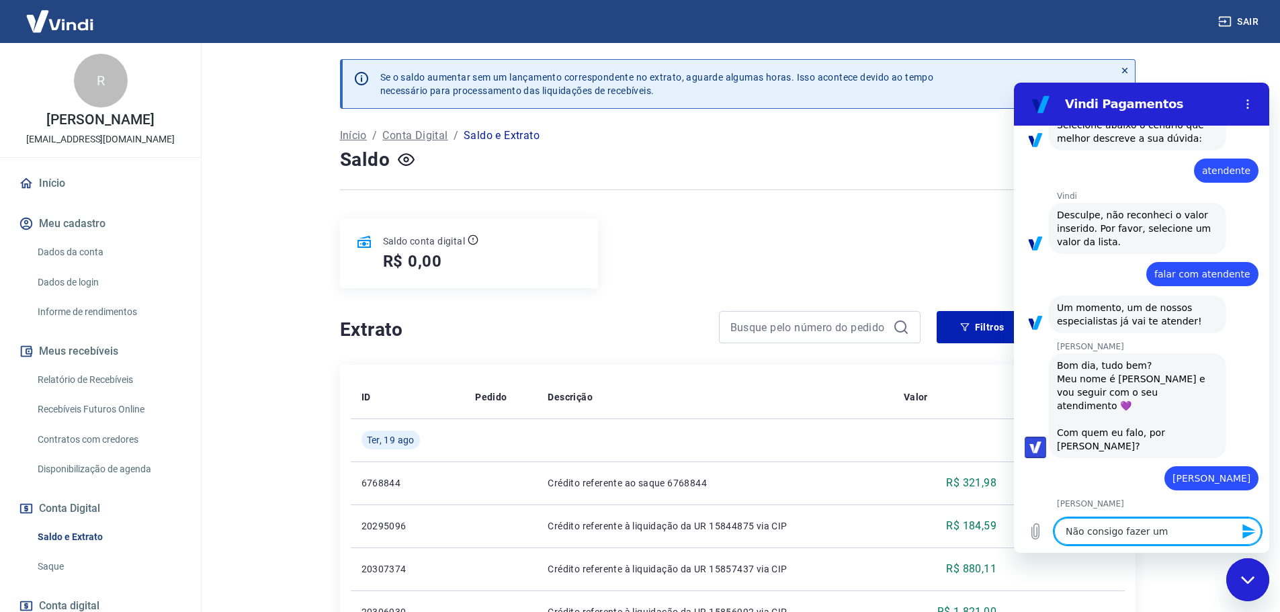
type textarea "Não consigo fazer um e"
type textarea "x"
type textarea "Não consigo fazer um es"
type textarea "x"
type textarea "Não consigo fazer um est"
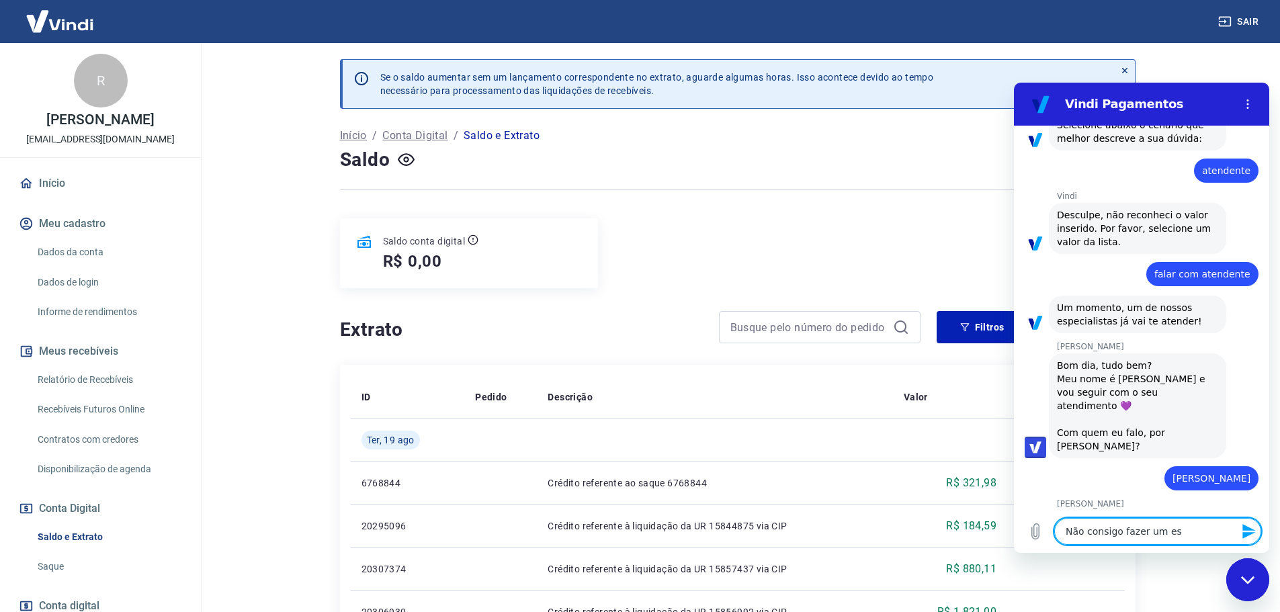
type textarea "x"
type textarea "Não consigo fazer um esto"
type textarea "x"
type textarea "Não consigo fazer um estor"
type textarea "x"
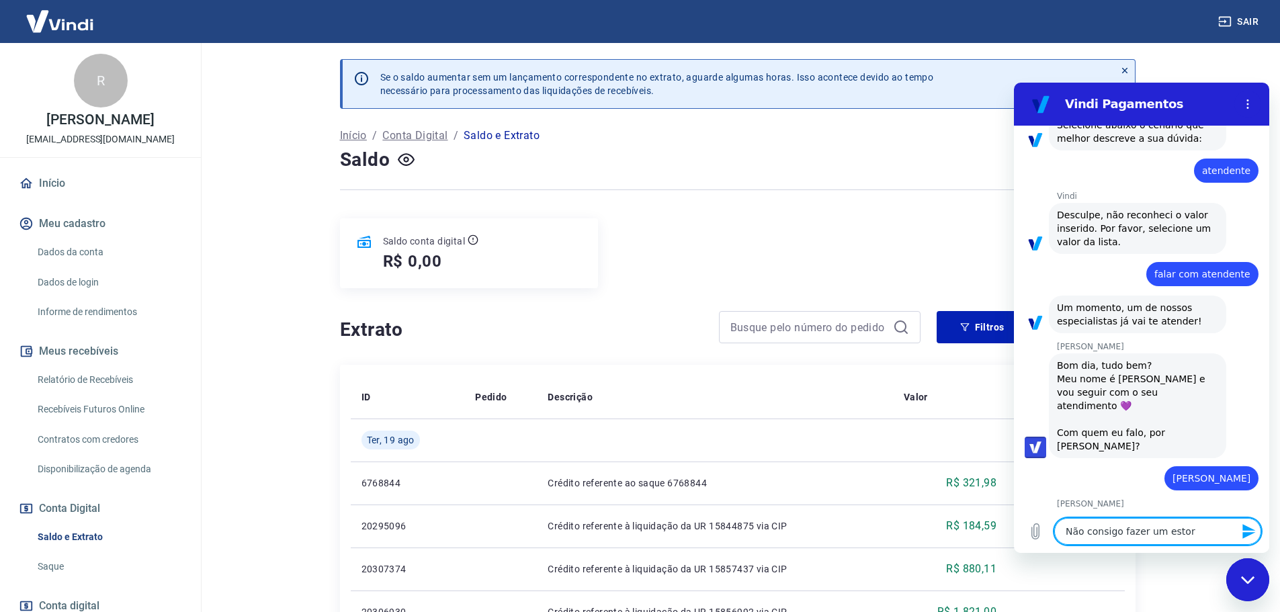
type textarea "Não consigo fazer um estorn"
type textarea "x"
type textarea "Não consigo fazer um estorno"
type textarea "x"
type textarea "Não consigo fazer um estorno"
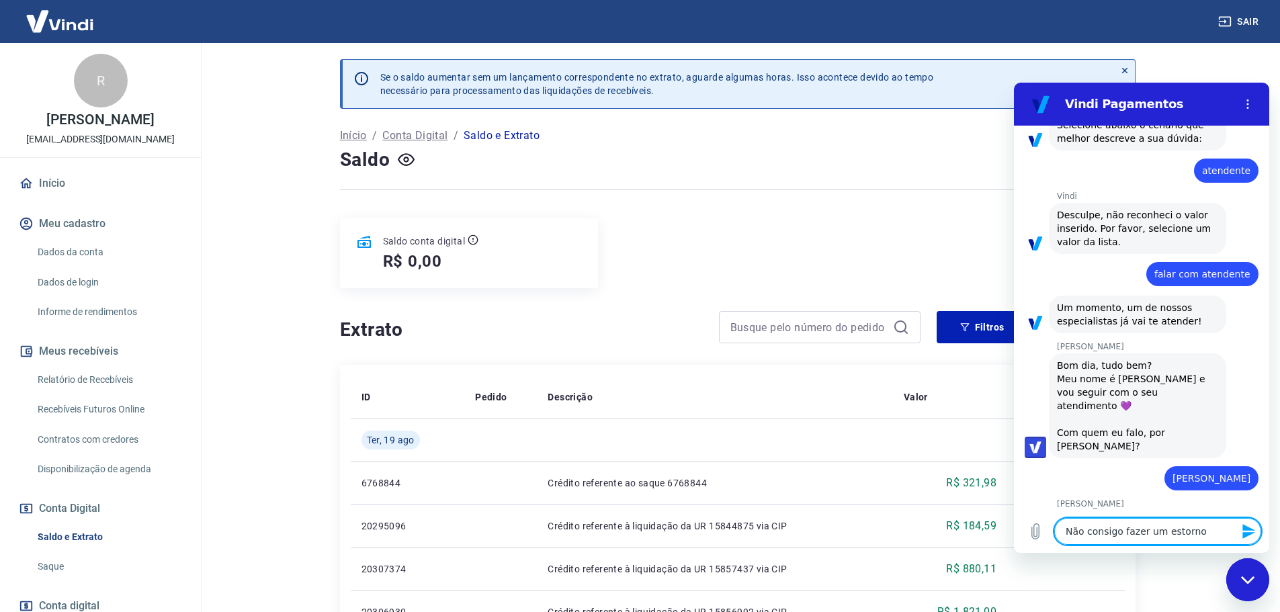
type textarea "x"
type textarea "Não consigo fazer um estorno p"
type textarea "x"
type textarea "Não consigo fazer um estorno pa"
type textarea "x"
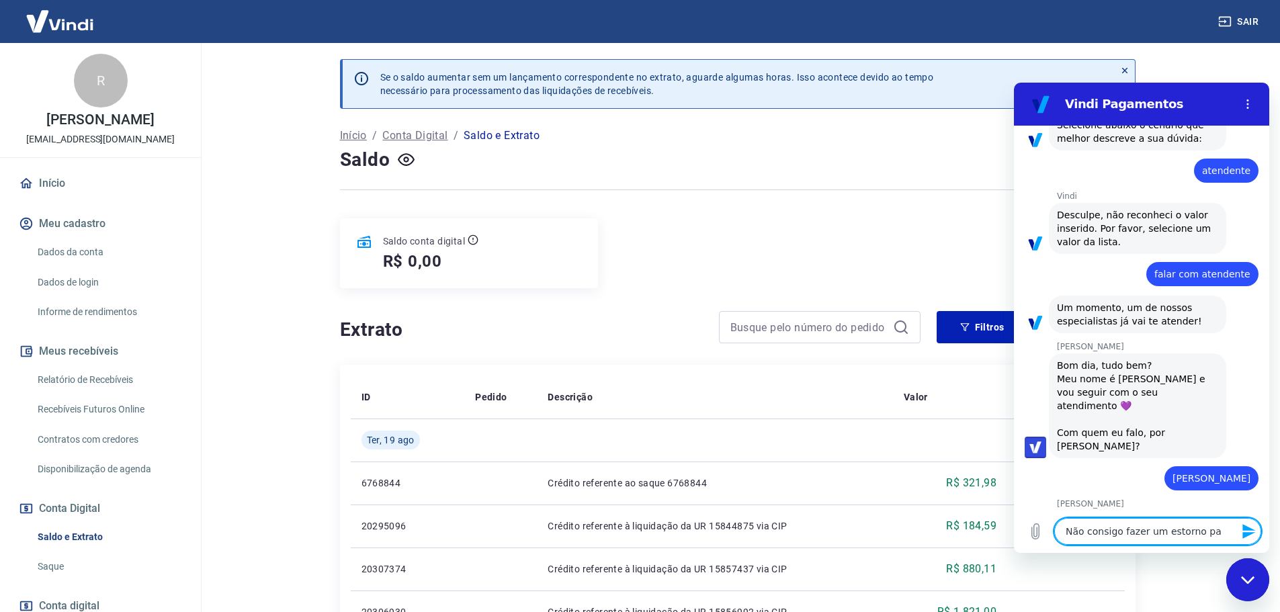
type textarea "Não consigo fazer um estorno par"
type textarea "x"
type textarea "Não consigo fazer um estorno parc"
type textarea "x"
type textarea "Não consigo fazer um estorno parci"
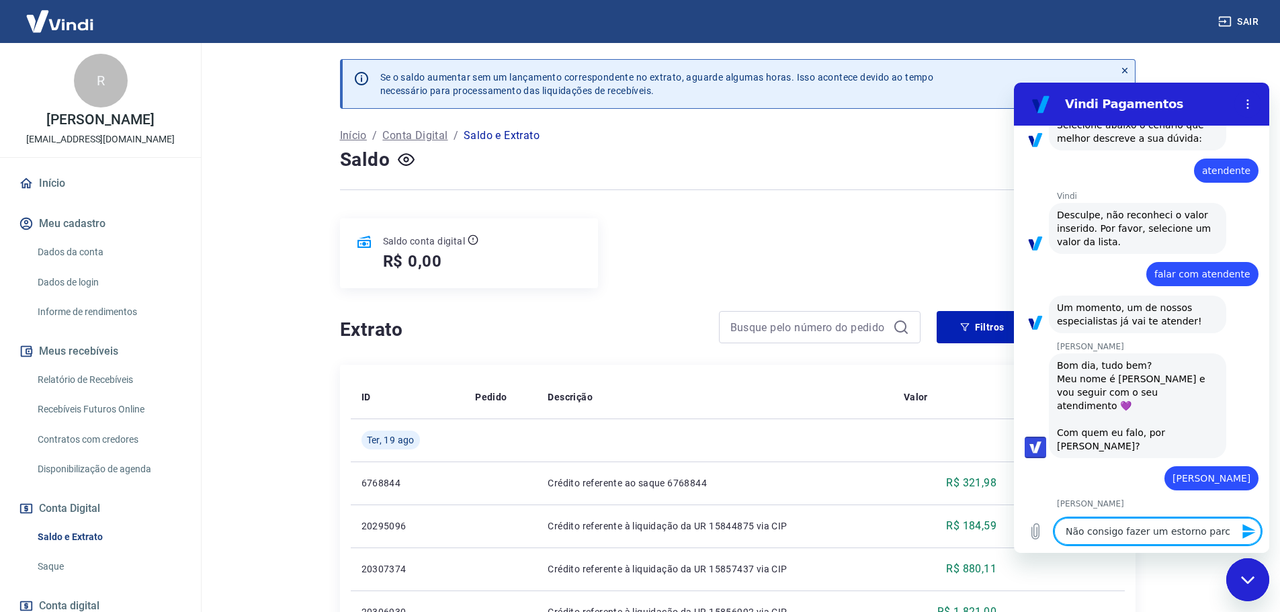
type textarea "x"
type textarea "Não consigo fazer um estorno parcia"
type textarea "x"
type textarea "Não consigo fazer um estorno parcial"
type textarea "x"
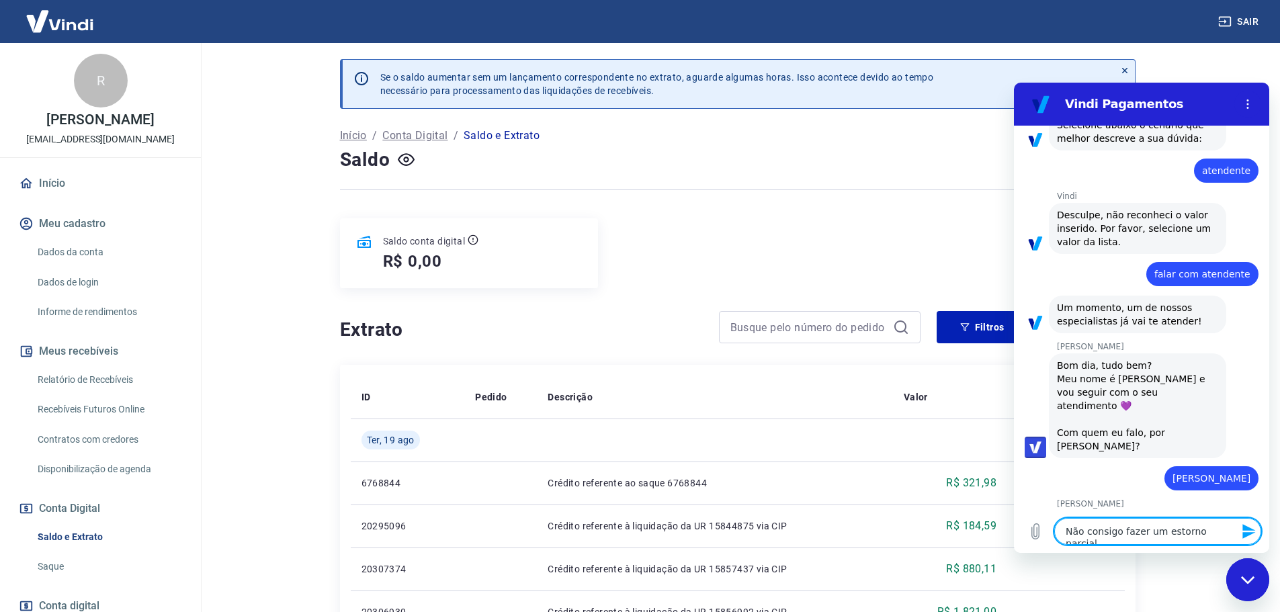
type textarea "Não consigo fazer um estorno parcial"
type textarea "x"
type textarea "Não consigo fazer um estorno parcial d"
type textarea "x"
type textarea "Não consigo fazer um estorno parcial da"
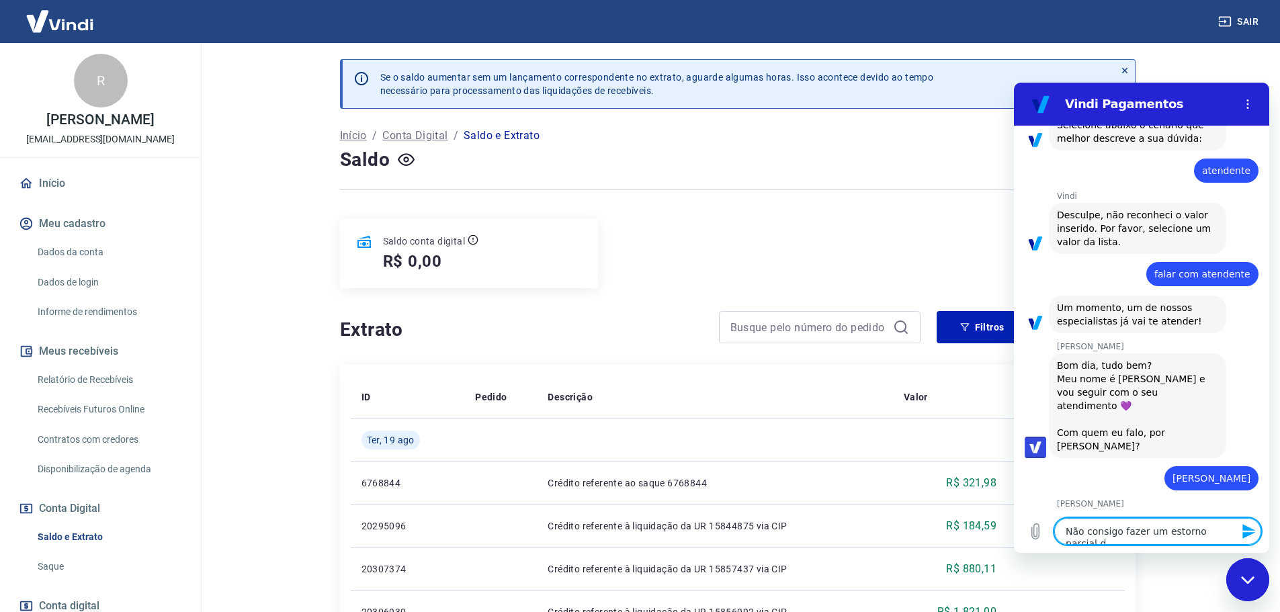
type textarea "x"
type textarea "Não consigo fazer um estorno parcial da"
type textarea "x"
type textarea "Não consigo fazer um estorno parcial da t"
type textarea "x"
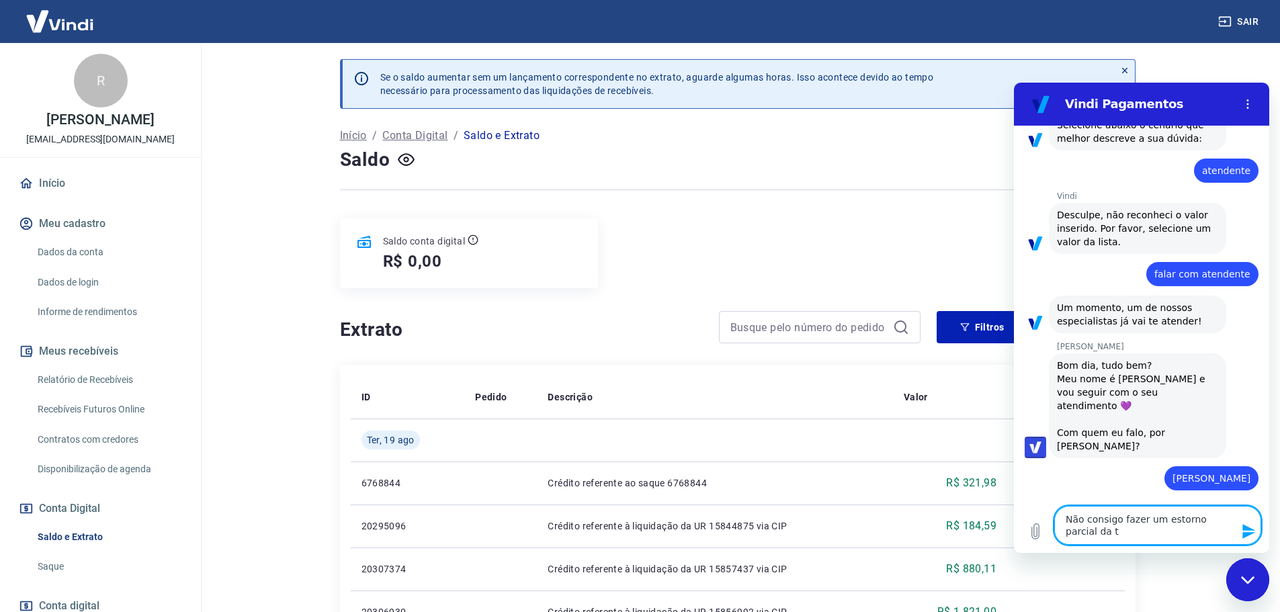
type textarea "Não consigo fazer um estorno parcial da tr"
type textarea "x"
type textarea "Não consigo fazer um estorno parcial da tra"
type textarea "x"
type textarea "Não consigo fazer um estorno parcial da tran"
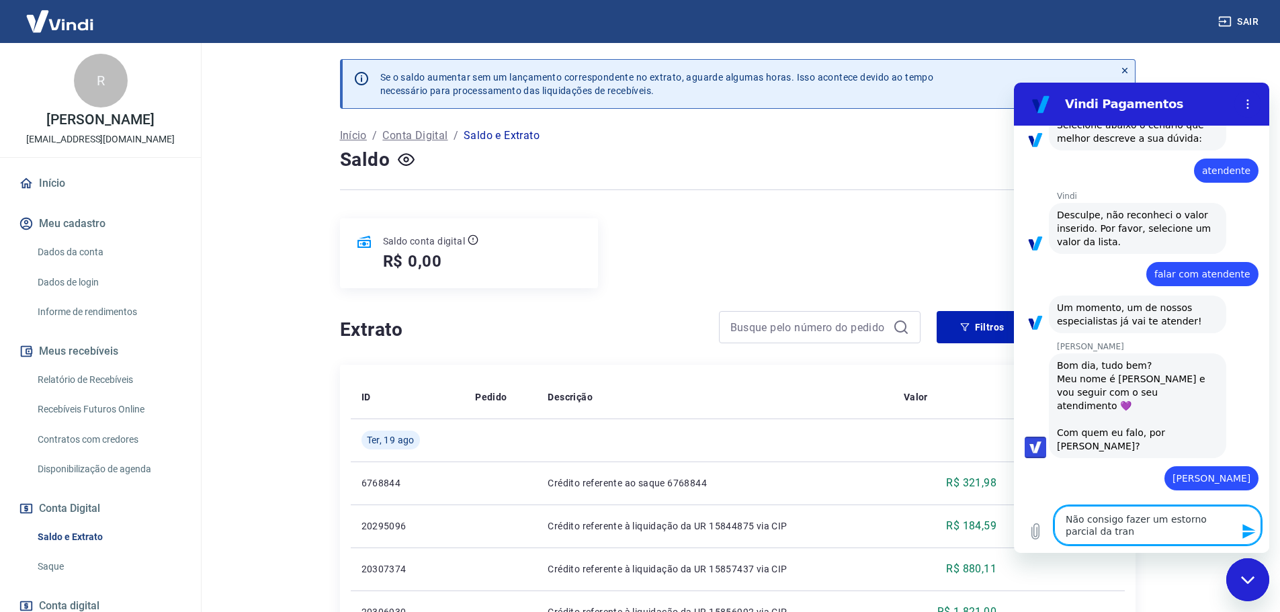
type textarea "x"
type textarea "Não consigo fazer um estorno parcial da trans"
type textarea "x"
type textarea "Não consigo fazer um estorno parcial da transa"
type textarea "x"
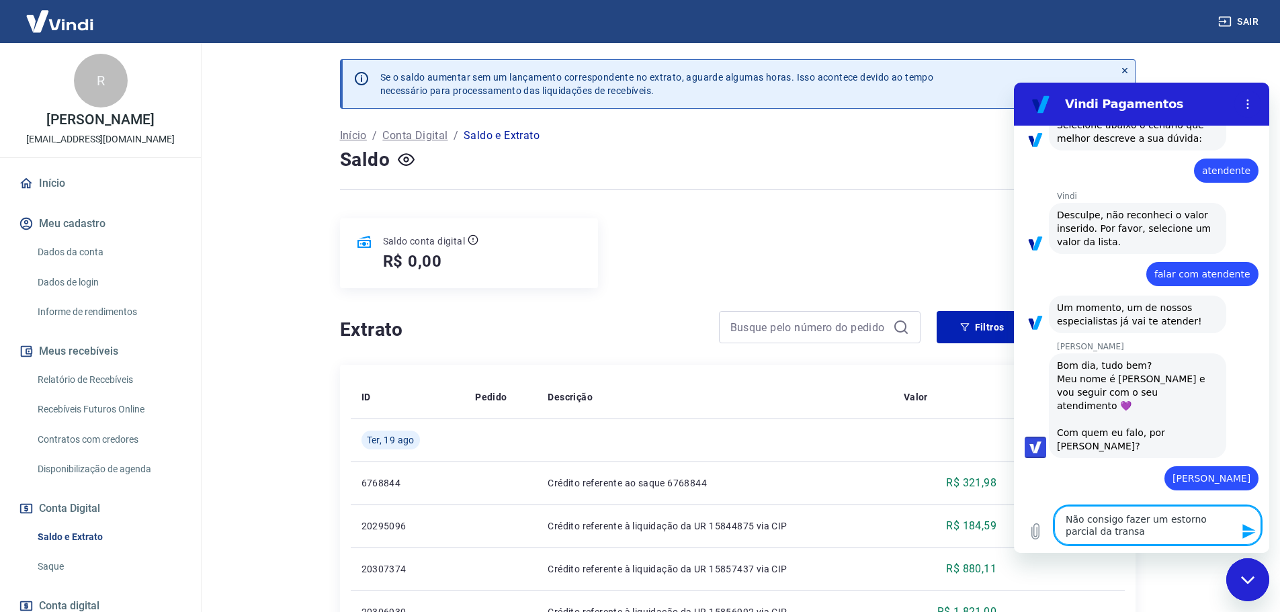
type textarea "Não consigo fazer um estorno parcial da transaç"
type textarea "x"
type textarea "Não consigo fazer um estorno parcial da transaçã"
type textarea "x"
type textarea "Não consigo fazer um estorno parcial da transação"
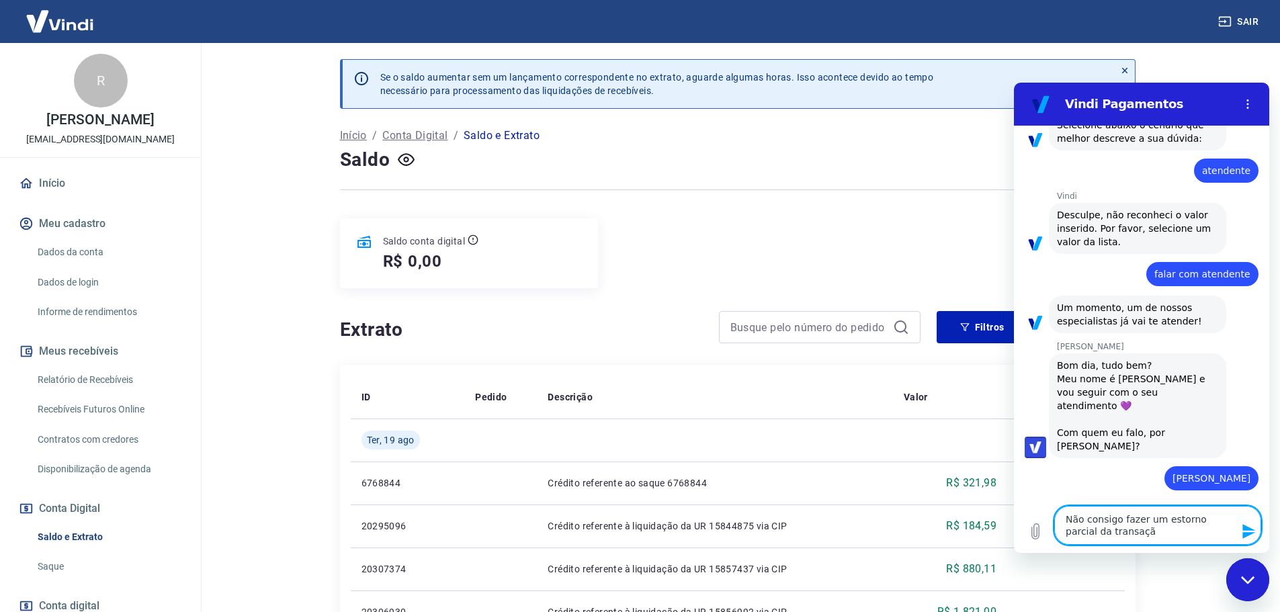
type textarea "x"
type textarea "Não consigo fazer um estorno parcial da transação"
type textarea "x"
paste textarea "220764768"
type textarea "Não consigo fazer um estorno parcial da transação 220764768"
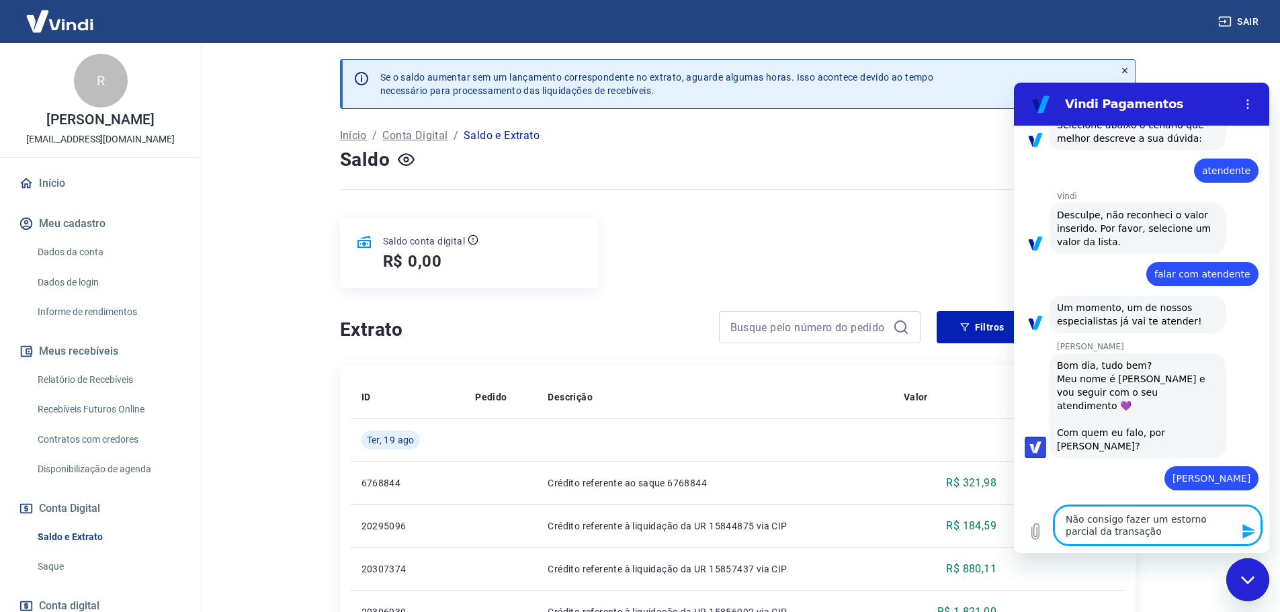
type textarea "x"
type textarea "Não consigo fazer um estorno parcial da transação 220764768"
type textarea "x"
type textarea "Não consigo fazer um estorno parcial da transação 220764768 m"
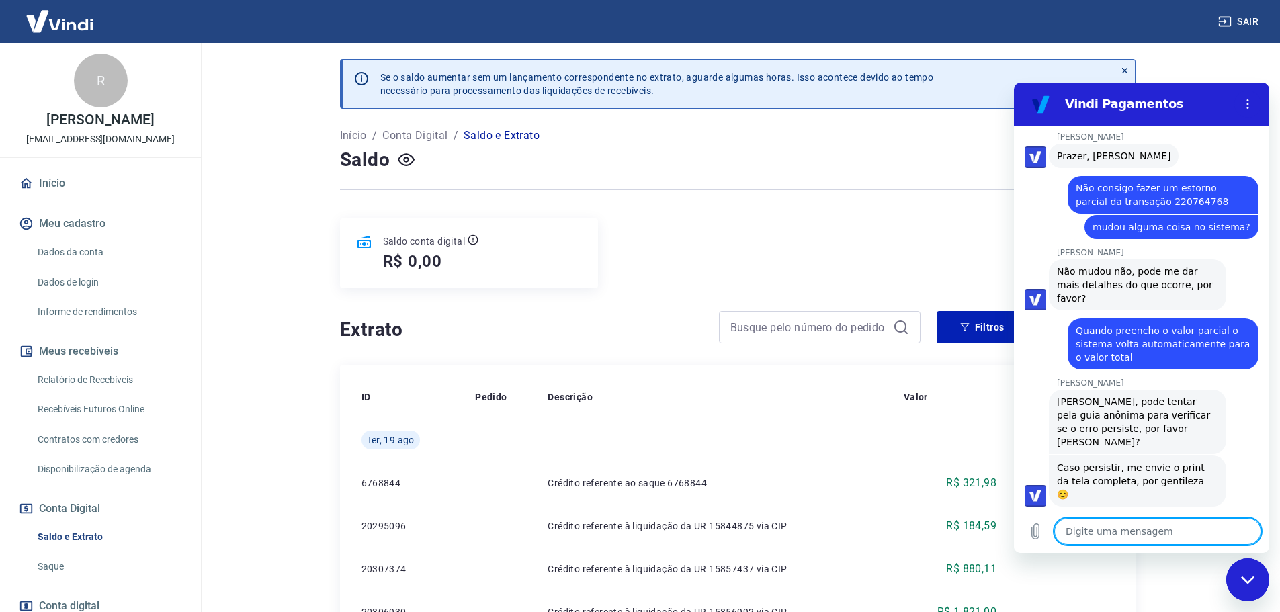
scroll to position [571, 0]
